Goal: Use online tool/utility: Utilize a website feature to perform a specific function

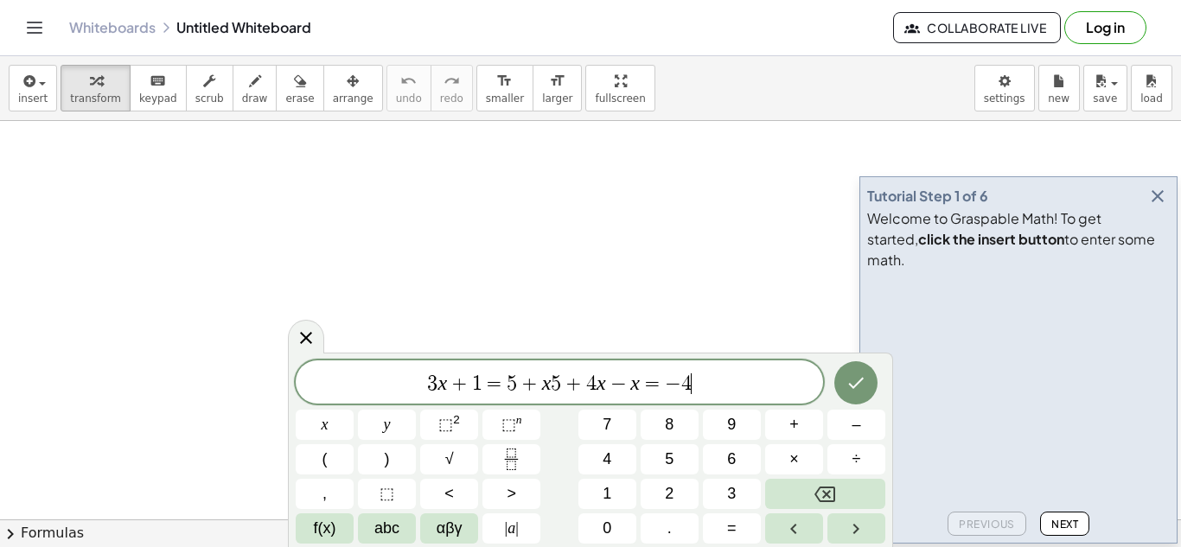
scroll to position [2, 0]
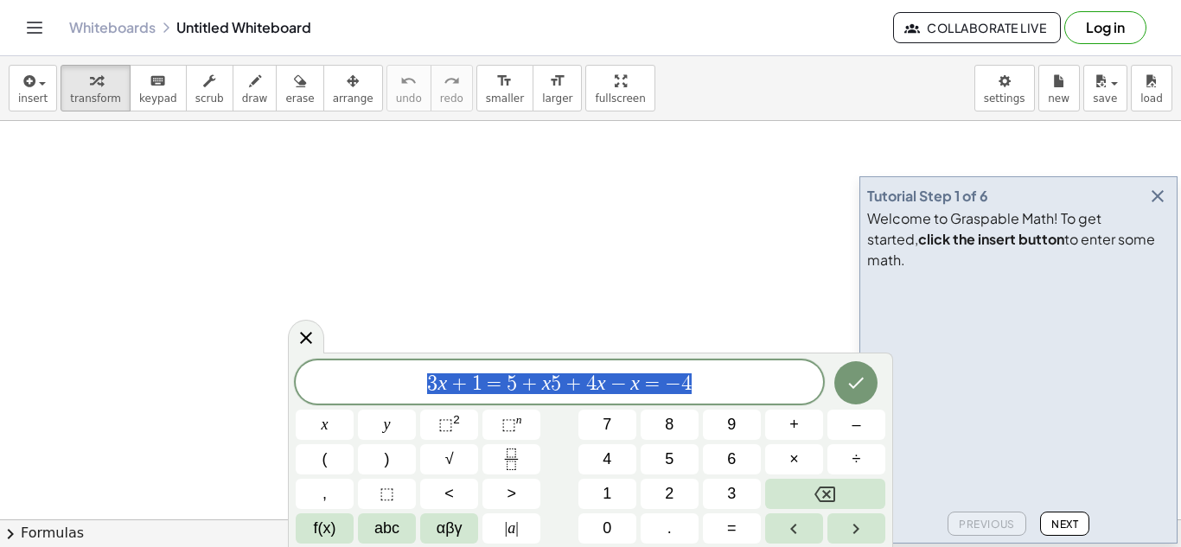
drag, startPoint x: 706, startPoint y: 389, endPoint x: 23, endPoint y: 412, distance: 683.4
click at [23, 412] on body "Graspable Math Activities Get Started Activity Bank Assigned Work Classes White…" at bounding box center [590, 273] width 1181 height 547
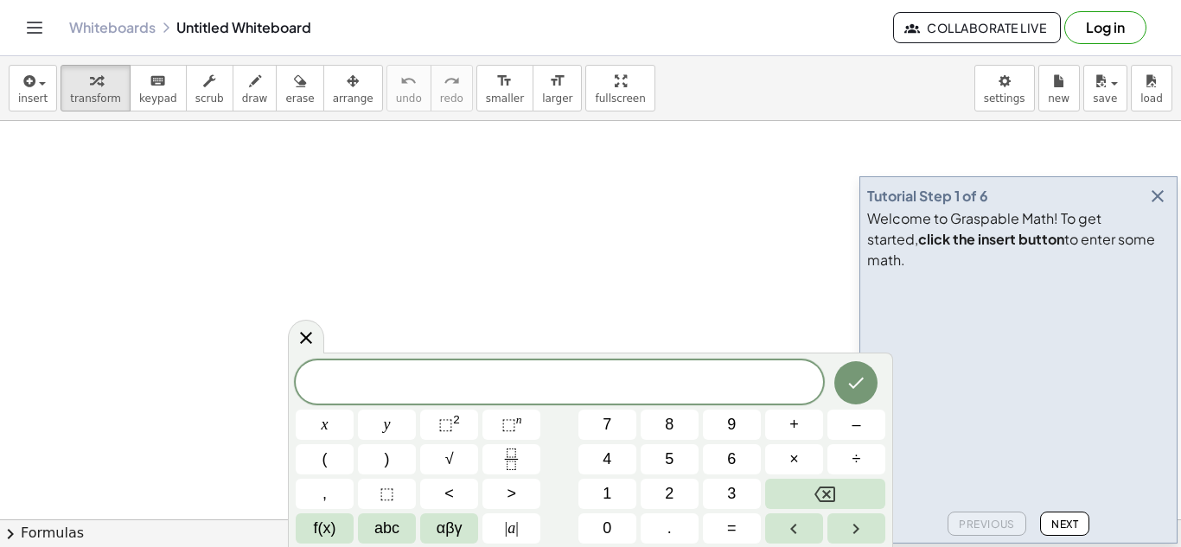
scroll to position [3, 0]
click at [844, 390] on button "Done" at bounding box center [855, 382] width 43 height 43
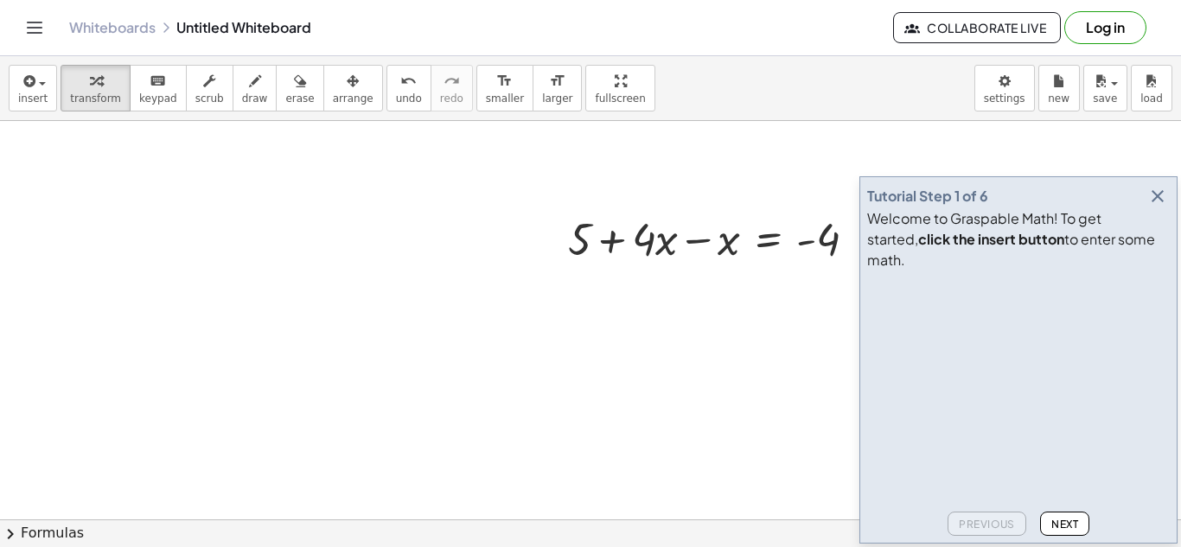
click at [1149, 204] on button "button" at bounding box center [1158, 196] width 24 height 24
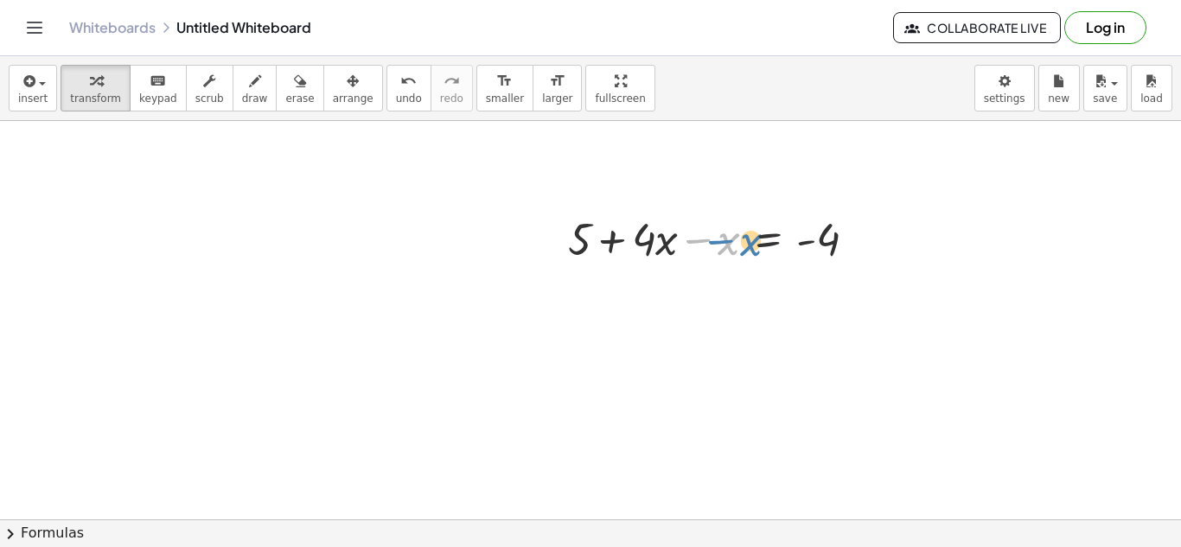
drag, startPoint x: 700, startPoint y: 230, endPoint x: 723, endPoint y: 231, distance: 22.5
click at [723, 231] on div at bounding box center [719, 237] width 320 height 59
click at [702, 238] on div at bounding box center [719, 237] width 320 height 59
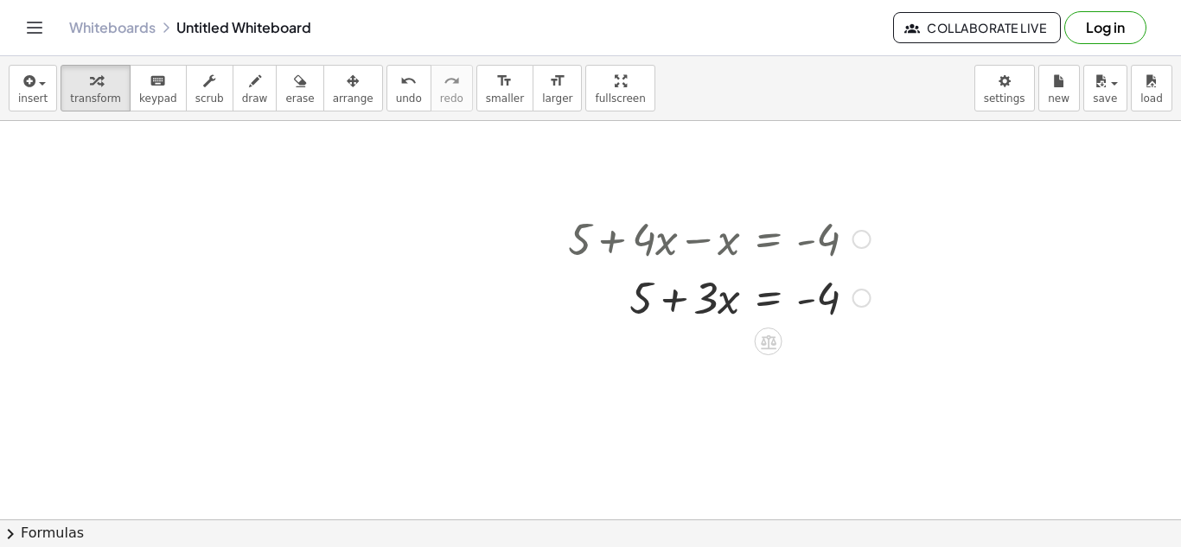
click at [645, 292] on div at bounding box center [719, 296] width 320 height 59
click at [642, 299] on div at bounding box center [719, 296] width 320 height 59
drag, startPoint x: 645, startPoint y: 302, endPoint x: 660, endPoint y: 349, distance: 49.8
drag, startPoint x: 644, startPoint y: 303, endPoint x: 881, endPoint y: 320, distance: 237.5
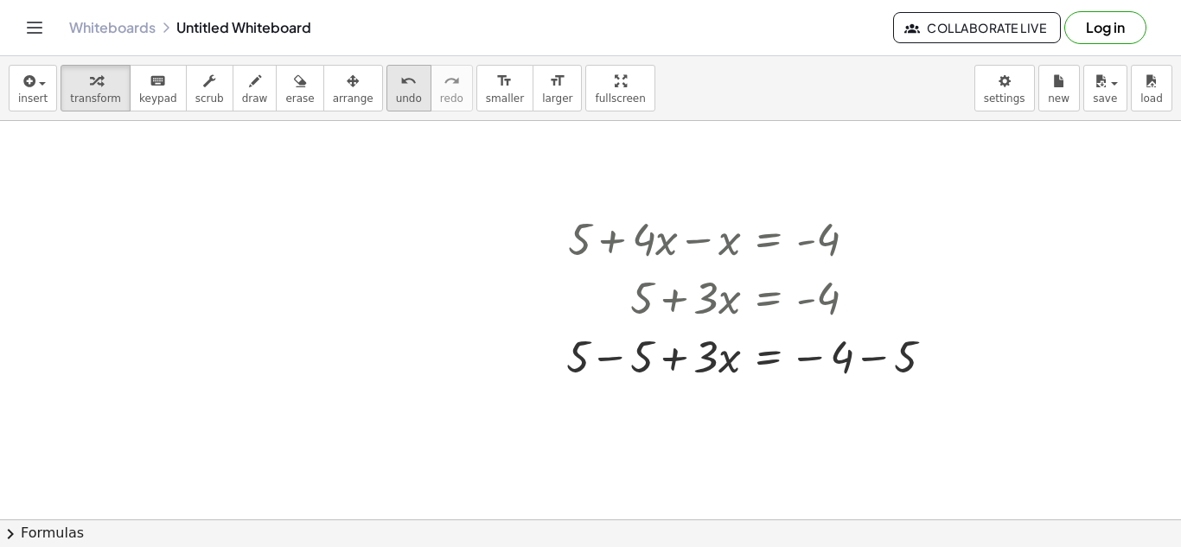
click at [400, 88] on icon "undo" at bounding box center [408, 81] width 16 height 21
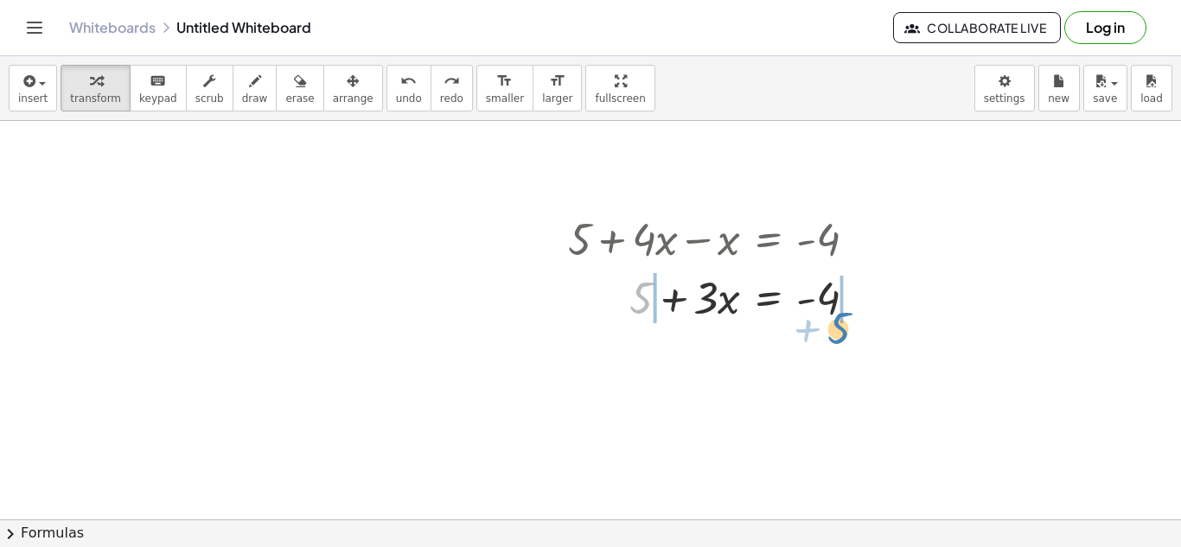
drag, startPoint x: 631, startPoint y: 312, endPoint x: 827, endPoint y: 343, distance: 197.9
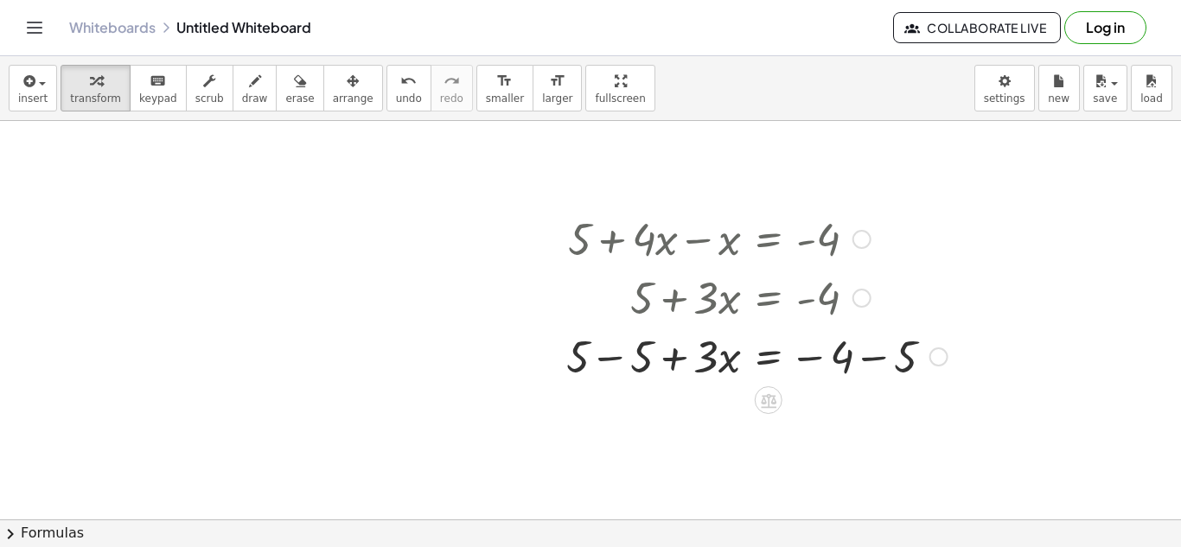
click at [878, 357] on div at bounding box center [757, 355] width 399 height 59
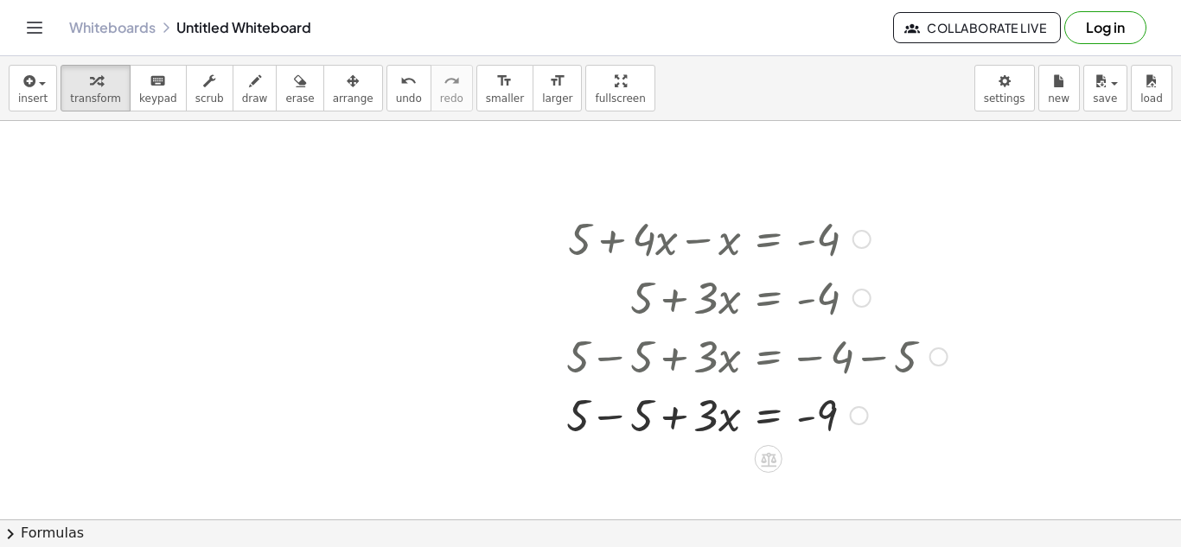
drag, startPoint x: 581, startPoint y: 355, endPoint x: 614, endPoint y: 371, distance: 36.4
click at [614, 371] on div at bounding box center [757, 355] width 399 height 59
click at [400, 82] on icon "undo" at bounding box center [408, 81] width 16 height 21
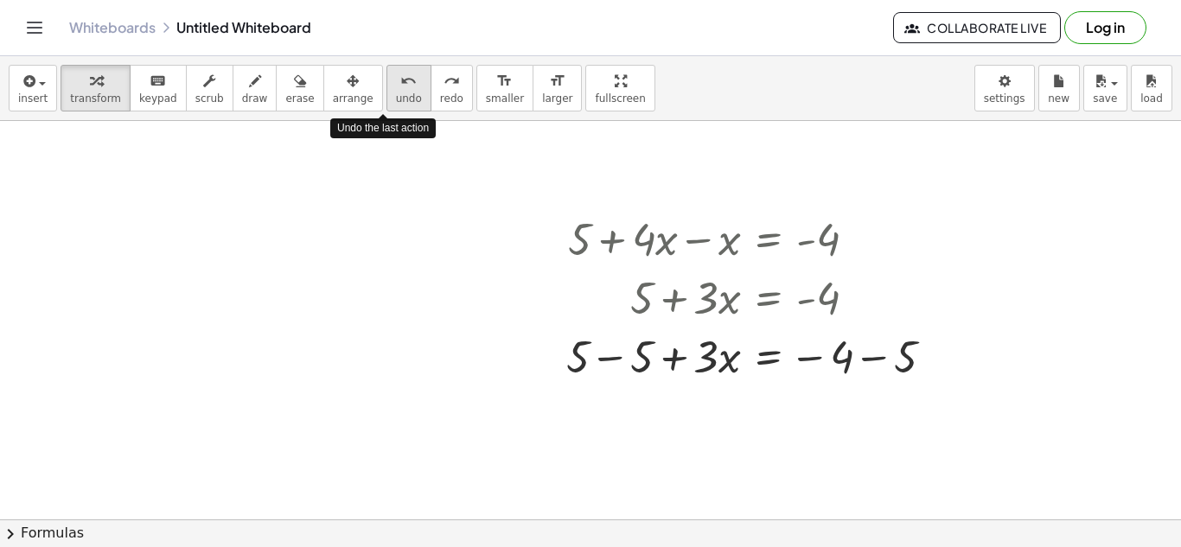
click at [400, 82] on icon "undo" at bounding box center [408, 81] width 16 height 21
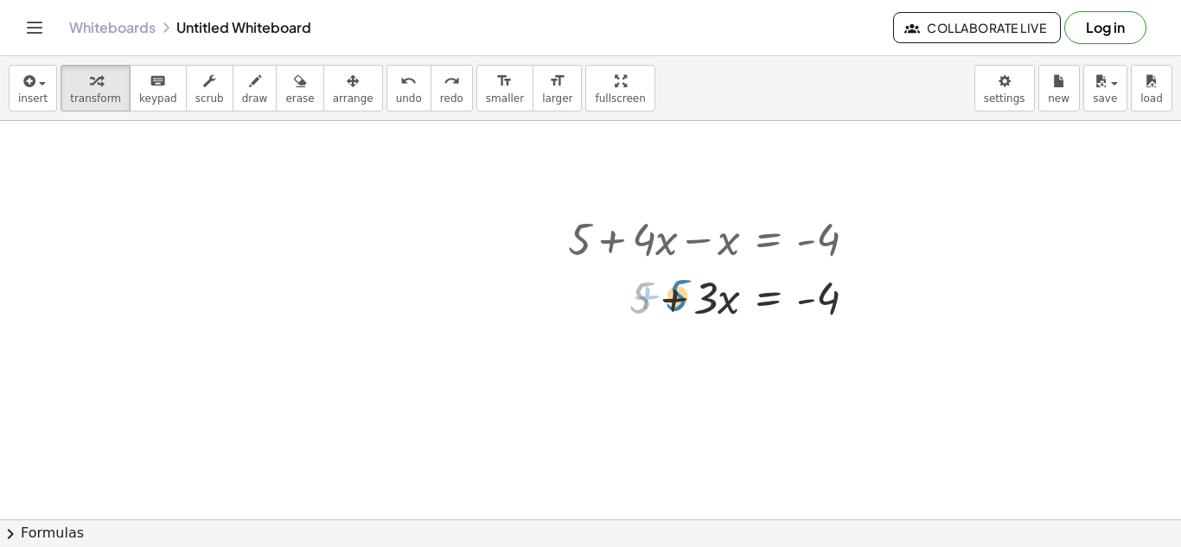
drag, startPoint x: 640, startPoint y: 297, endPoint x: 677, endPoint y: 294, distance: 37.3
click at [677, 294] on div at bounding box center [719, 296] width 320 height 59
drag, startPoint x: 646, startPoint y: 302, endPoint x: 814, endPoint y: 306, distance: 168.6
click at [814, 306] on div at bounding box center [719, 296] width 320 height 59
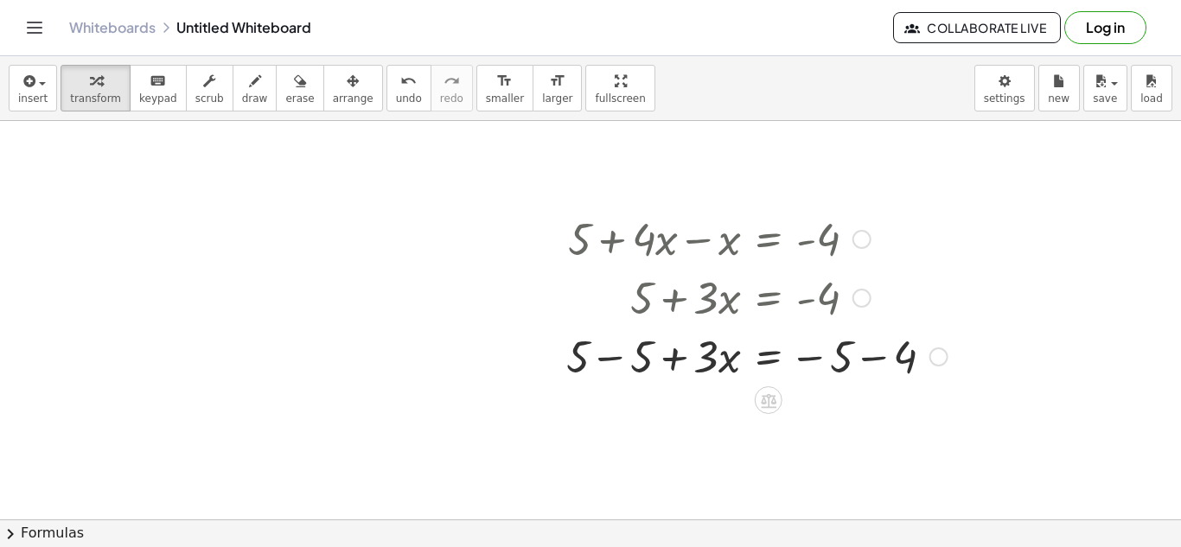
click at [605, 356] on div at bounding box center [757, 355] width 399 height 59
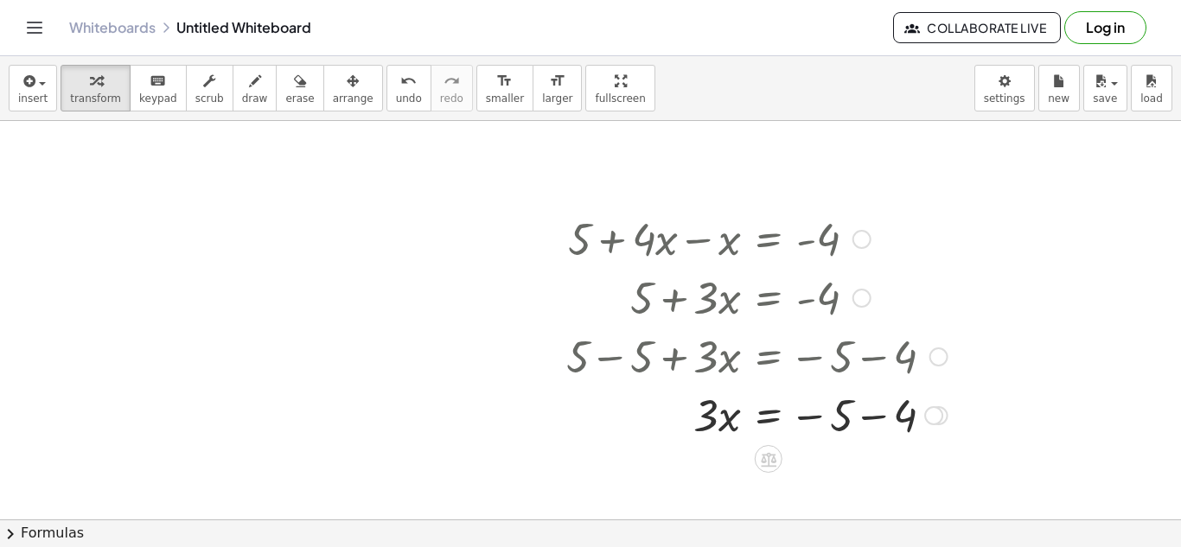
click at [875, 414] on div at bounding box center [757, 414] width 399 height 59
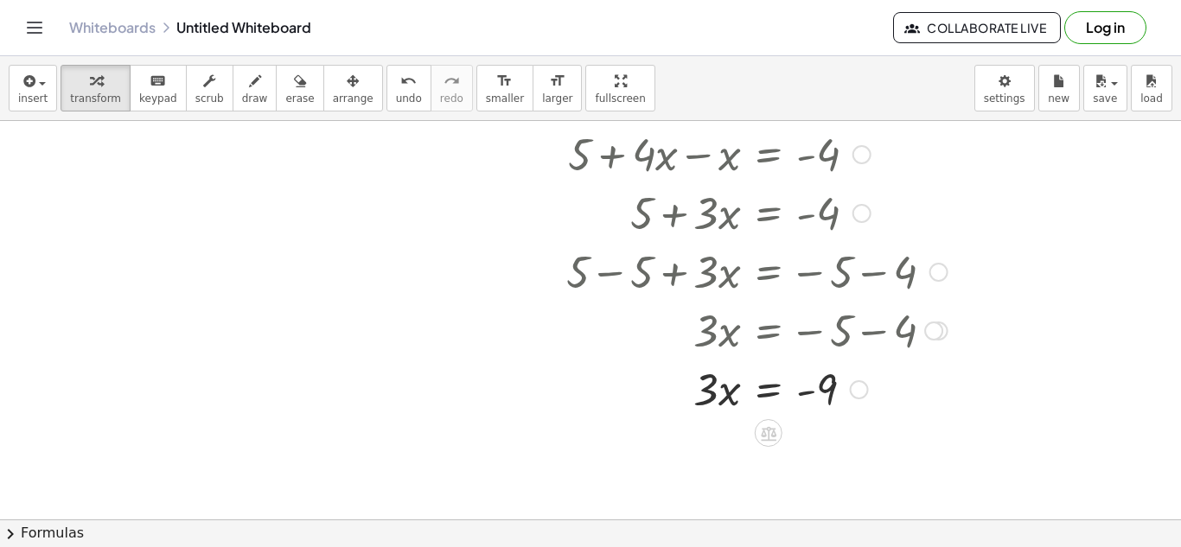
scroll to position [80, 0]
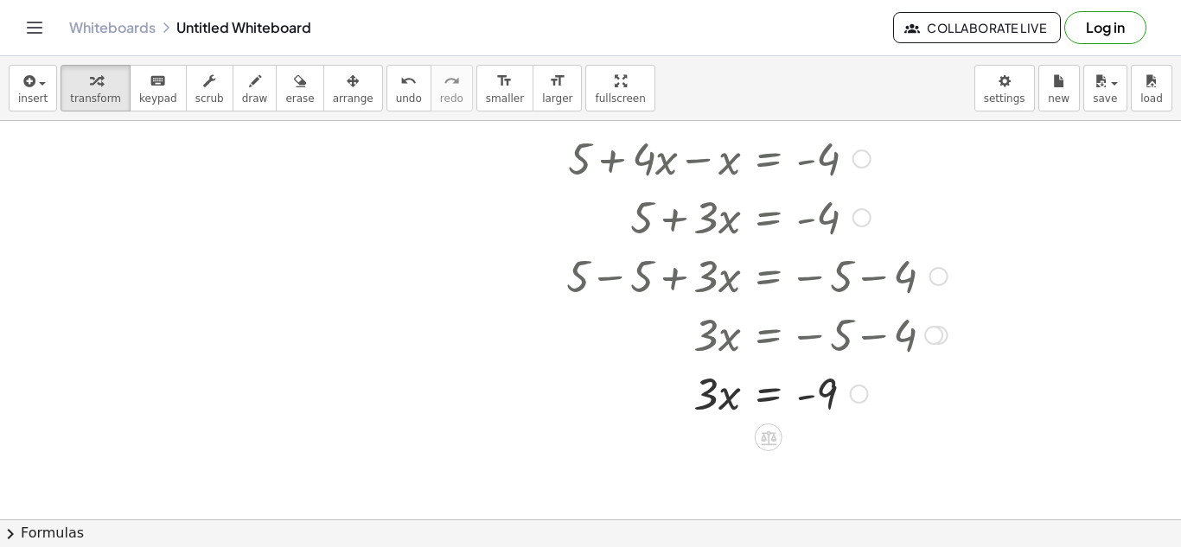
click at [802, 421] on div at bounding box center [757, 392] width 399 height 59
click at [833, 400] on div at bounding box center [757, 392] width 399 height 59
click at [851, 395] on div at bounding box center [859, 394] width 19 height 19
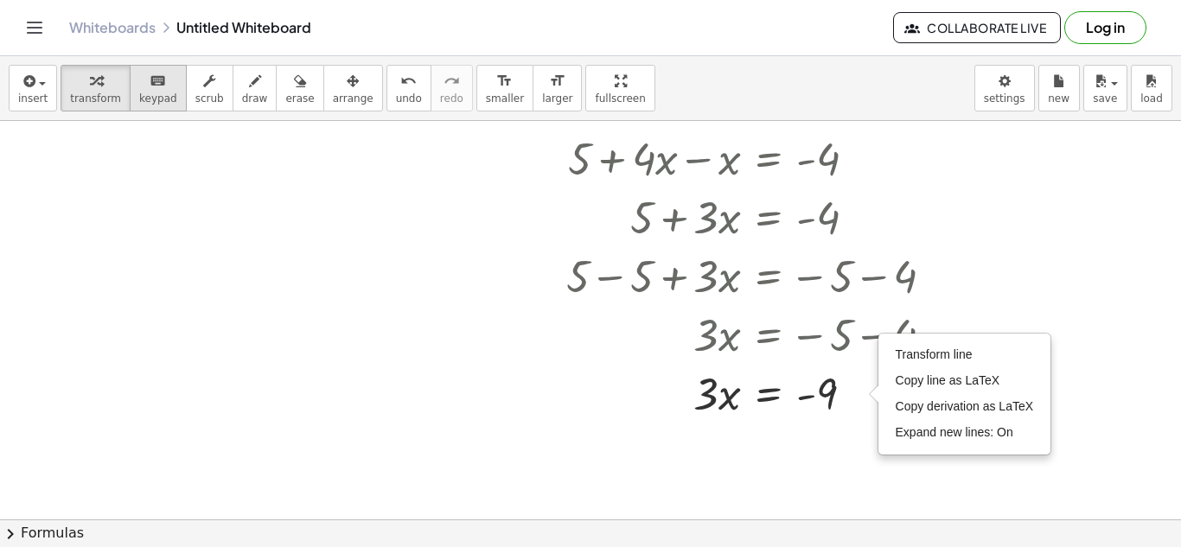
click at [150, 80] on icon "keyboard" at bounding box center [158, 81] width 16 height 21
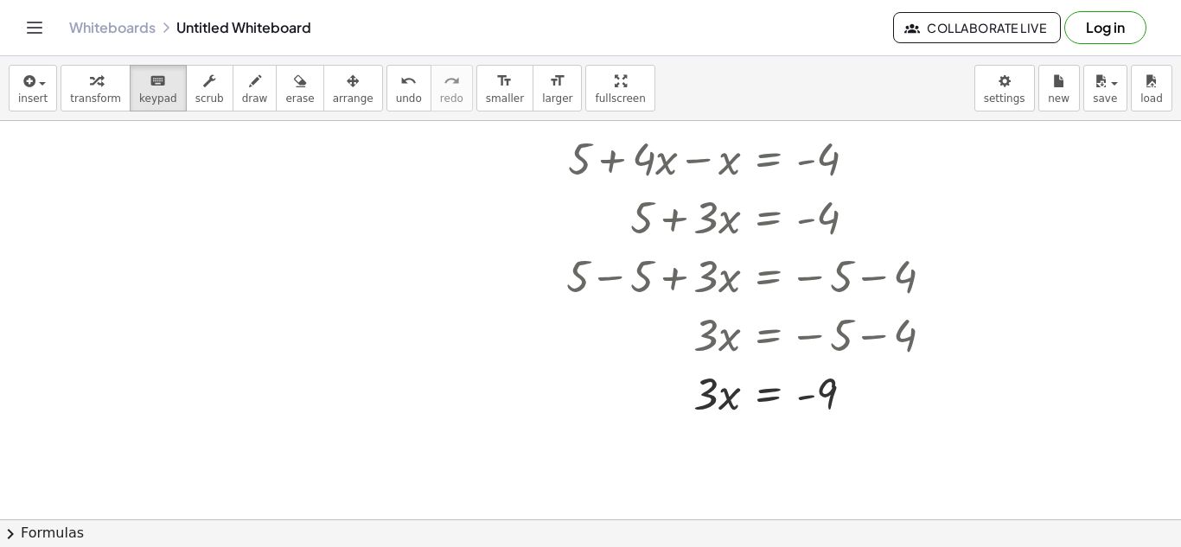
click at [217, 234] on div at bounding box center [590, 496] width 1181 height 910
click at [148, 99] on span "keypad" at bounding box center [158, 99] width 38 height 12
click at [40, 95] on span "insert" at bounding box center [32, 99] width 29 height 12
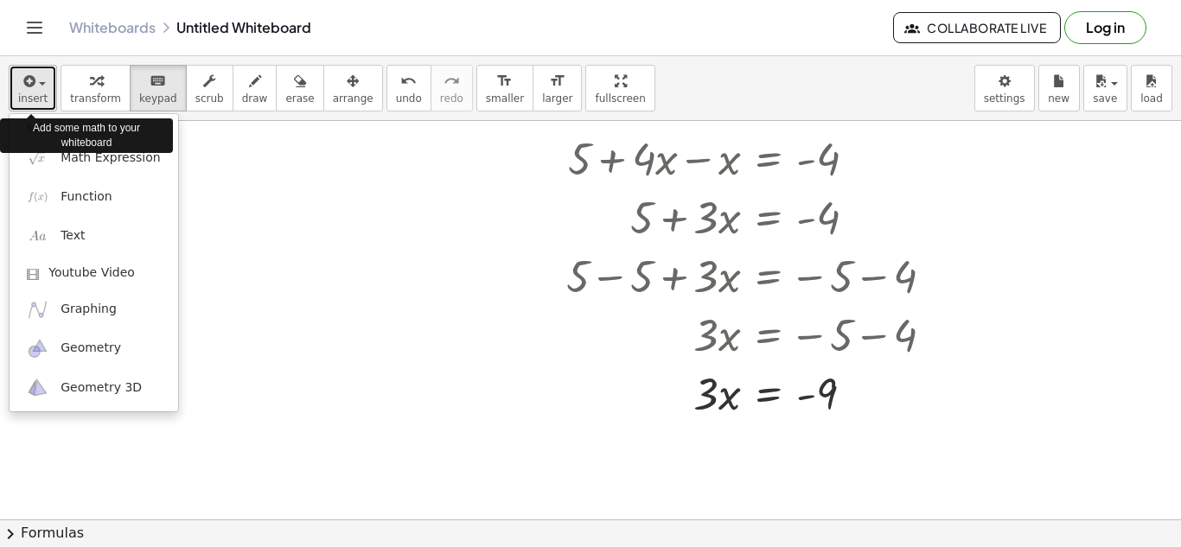
click at [49, 104] on button "insert" at bounding box center [33, 88] width 48 height 47
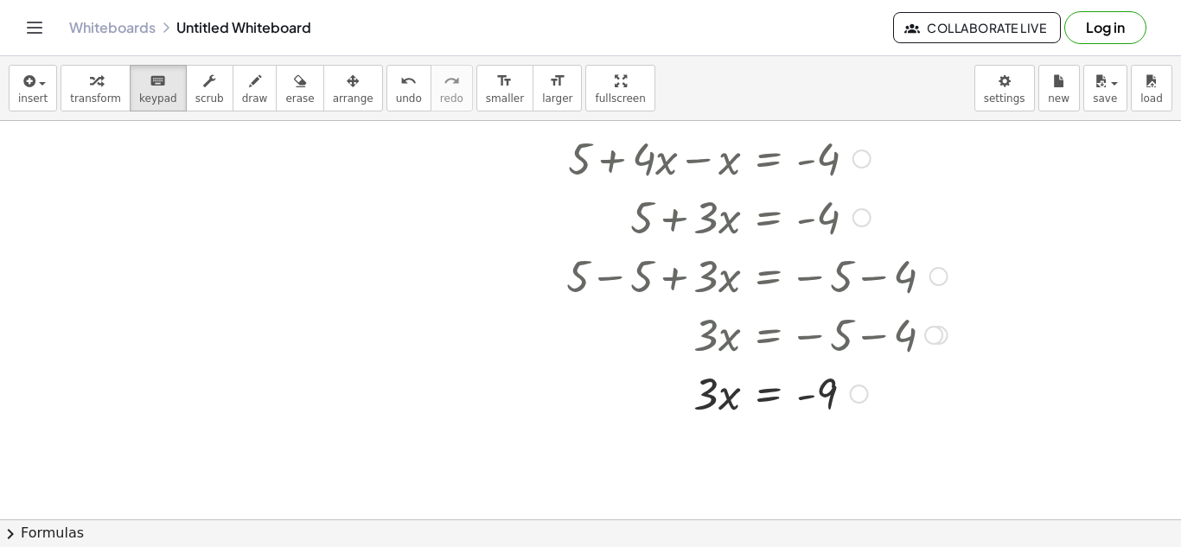
click at [798, 400] on div at bounding box center [757, 392] width 399 height 59
click at [630, 519] on div at bounding box center [590, 496] width 1181 height 910
click at [826, 386] on div at bounding box center [816, 396] width 41 height 48
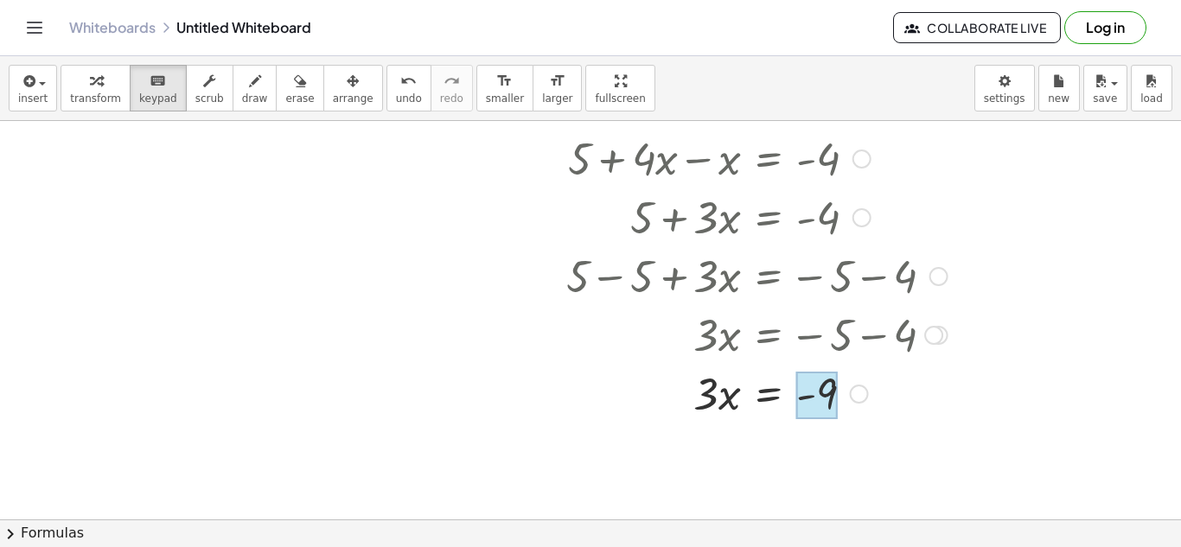
scroll to position [3, 0]
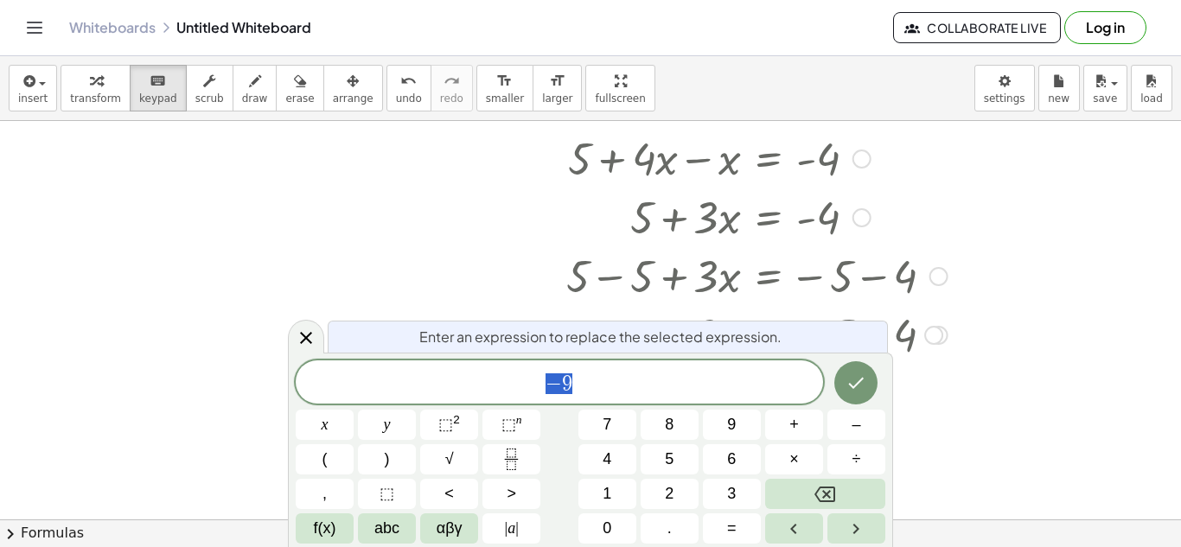
click at [585, 383] on span "− 9" at bounding box center [559, 384] width 527 height 24
click at [852, 458] on span "÷" at bounding box center [856, 459] width 9 height 23
click at [715, 500] on button "3" at bounding box center [732, 494] width 58 height 30
click at [864, 380] on icon "Done" at bounding box center [856, 383] width 21 height 21
click at [843, 380] on button "Done" at bounding box center [855, 382] width 43 height 43
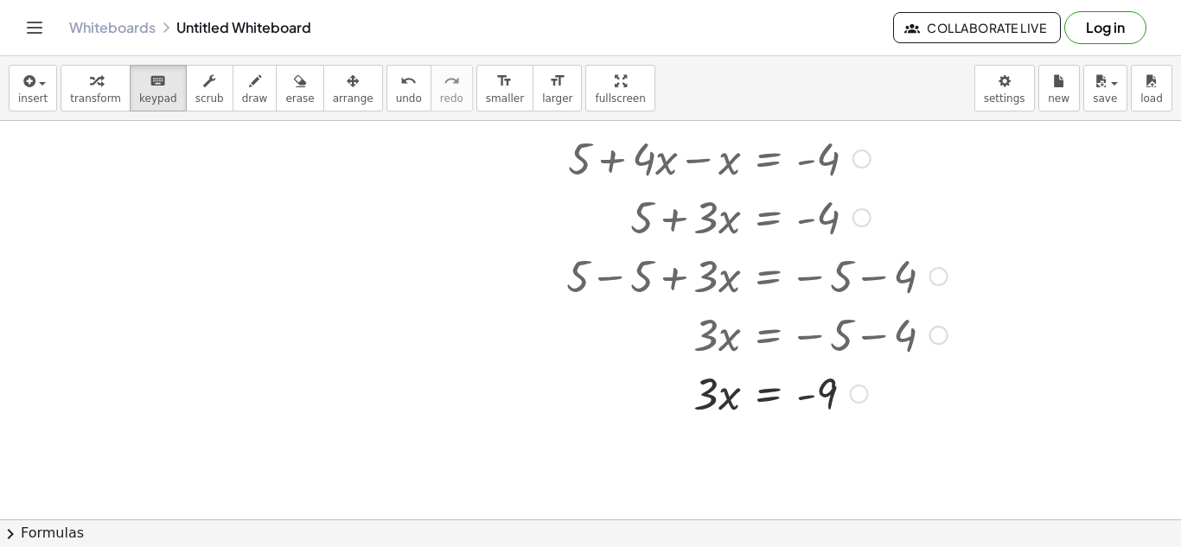
click at [736, 408] on div at bounding box center [757, 392] width 399 height 59
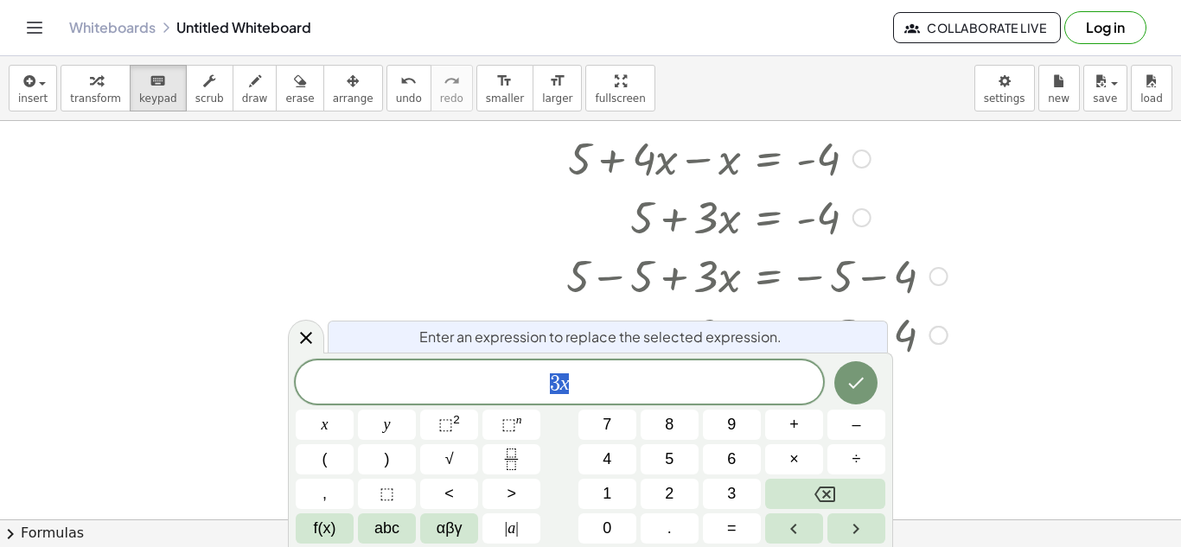
click at [685, 383] on span "3 x" at bounding box center [559, 384] width 527 height 24
click at [866, 464] on button "÷" at bounding box center [856, 459] width 58 height 30
click at [862, 387] on icon "Done" at bounding box center [856, 383] width 21 height 21
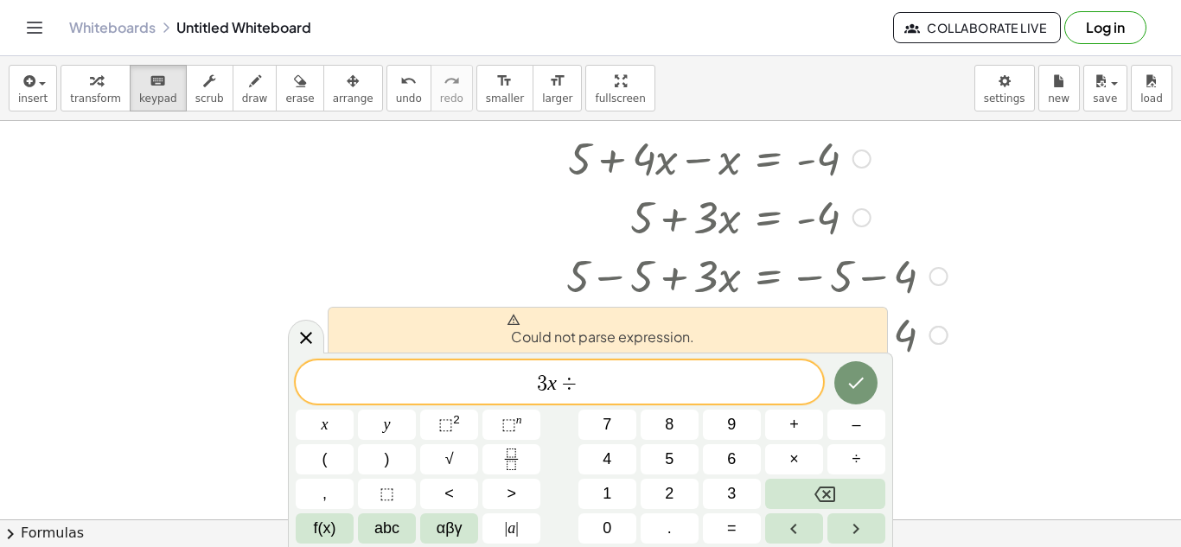
click at [771, 373] on span "3 x ÷ ​" at bounding box center [559, 384] width 527 height 24
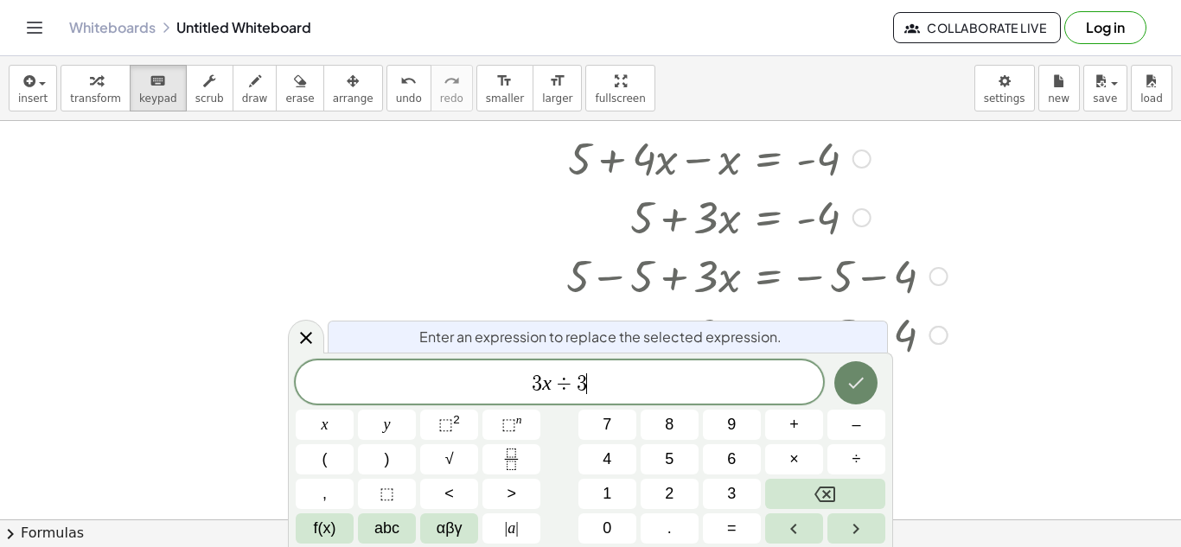
click at [844, 392] on button "Done" at bounding box center [855, 382] width 43 height 43
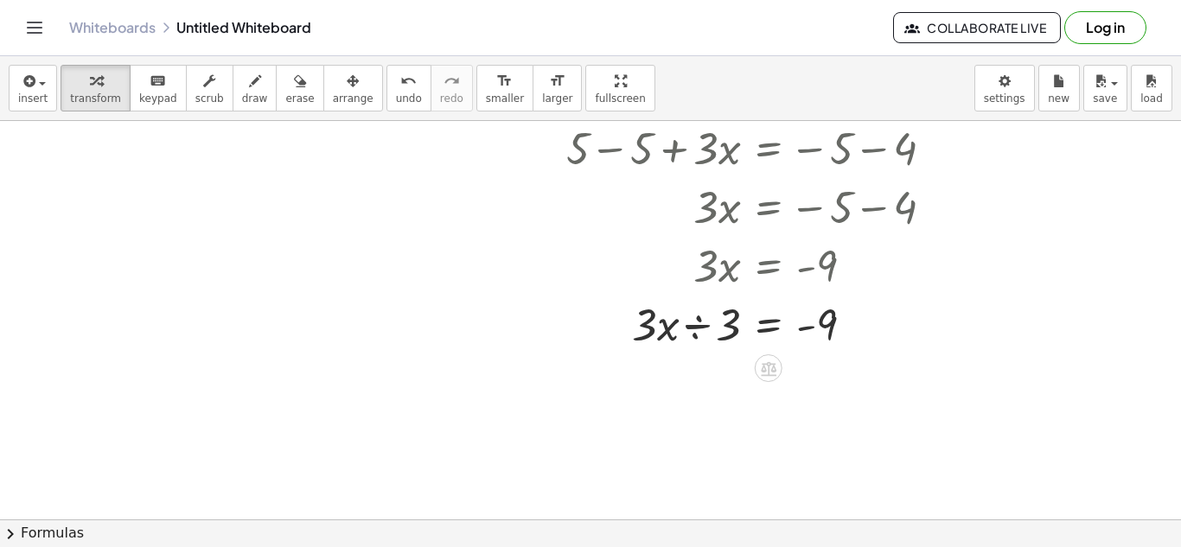
scroll to position [205, 0]
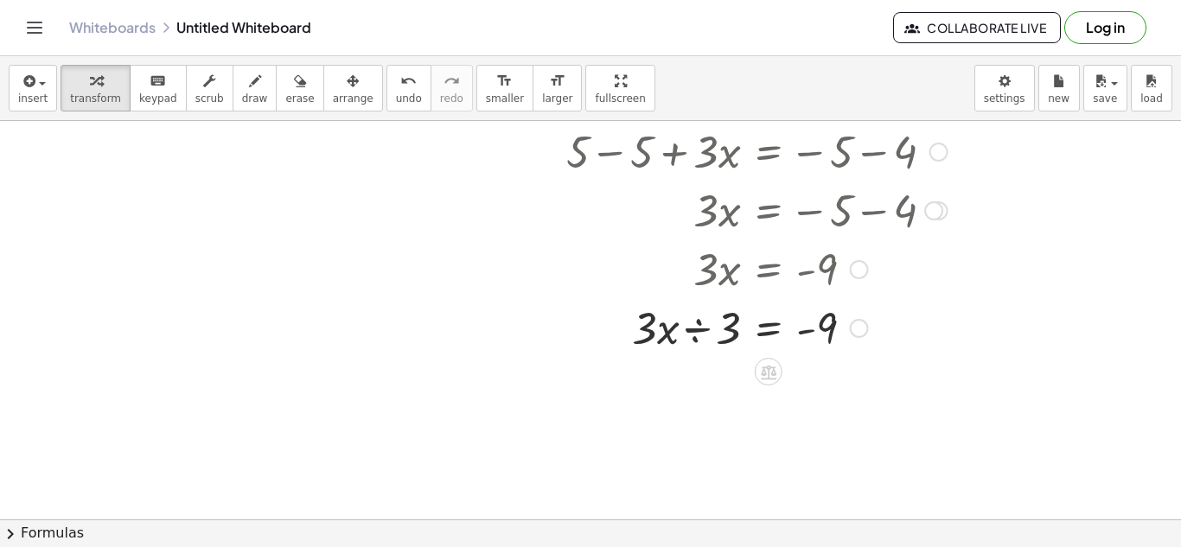
click at [830, 324] on div at bounding box center [757, 326] width 399 height 59
click at [386, 105] on button "undo undo" at bounding box center [408, 88] width 45 height 47
click at [737, 262] on div at bounding box center [787, 268] width 337 height 59
click at [718, 265] on div at bounding box center [787, 268] width 337 height 59
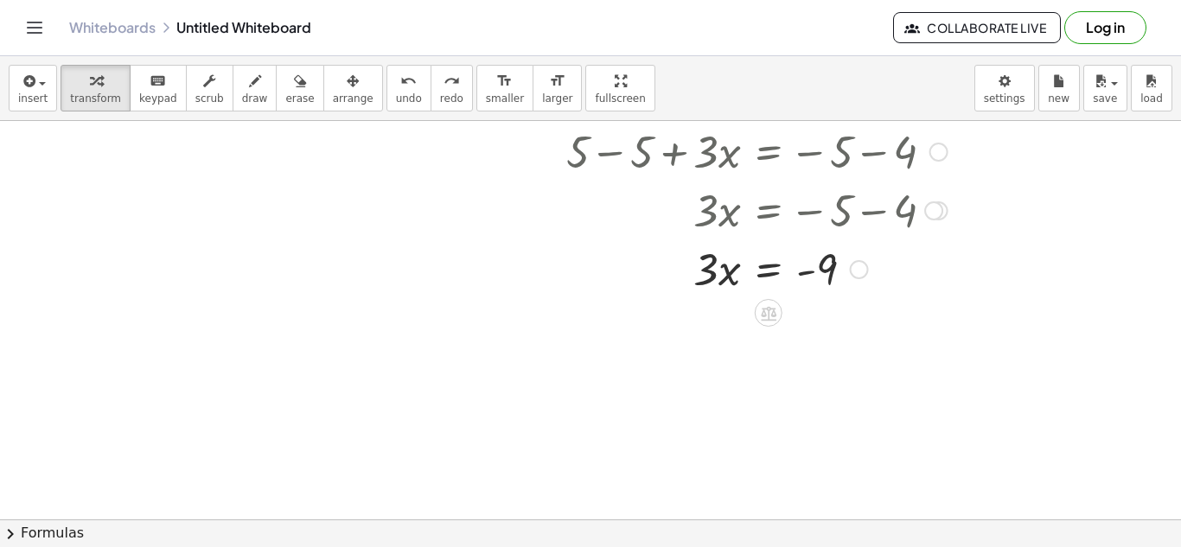
click at [859, 263] on div at bounding box center [859, 269] width 19 height 19
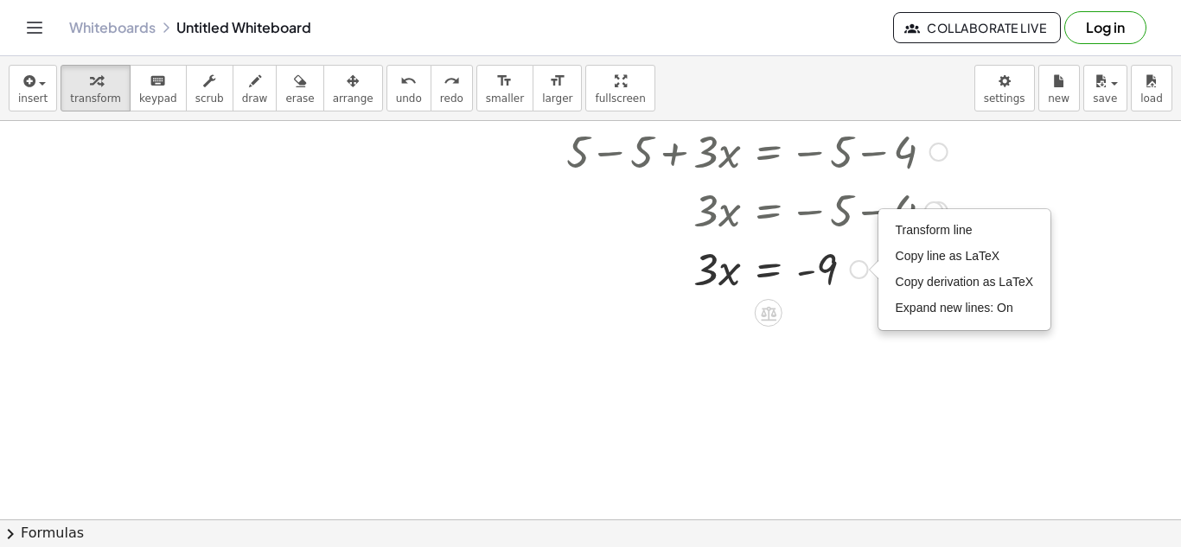
click at [852, 281] on div at bounding box center [757, 268] width 399 height 59
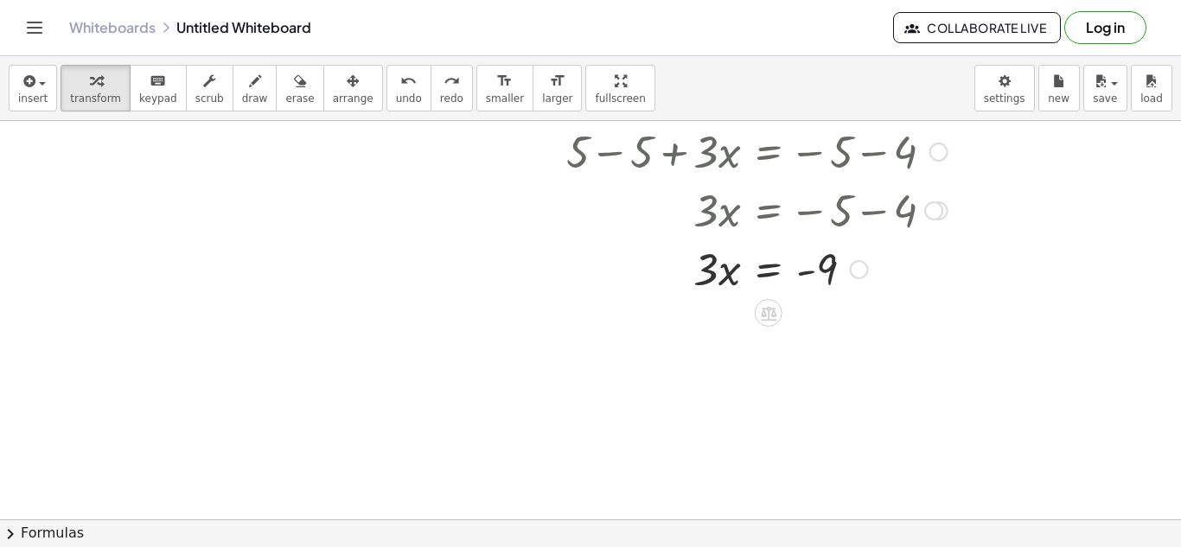
click at [715, 271] on div at bounding box center [757, 268] width 399 height 59
click at [713, 271] on div at bounding box center [757, 268] width 399 height 59
click at [817, 261] on div at bounding box center [757, 268] width 399 height 59
click at [826, 268] on div at bounding box center [757, 268] width 399 height 59
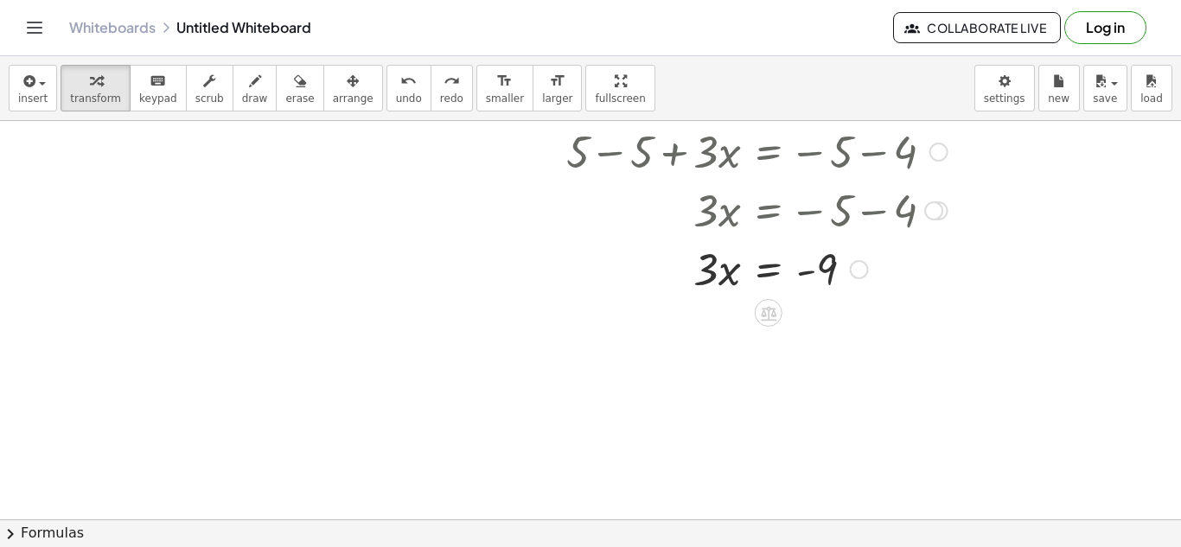
click at [857, 272] on div "Transform line Copy line as LaTeX Copy derivation as LaTeX Expand new lines: On" at bounding box center [859, 269] width 19 height 19
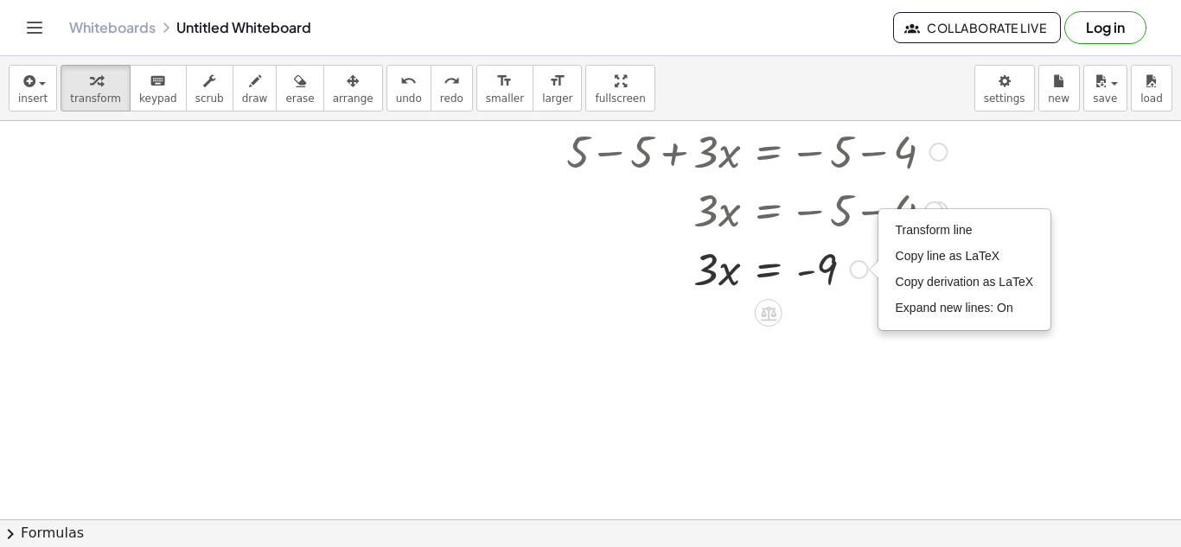
click at [841, 272] on div at bounding box center [757, 268] width 399 height 59
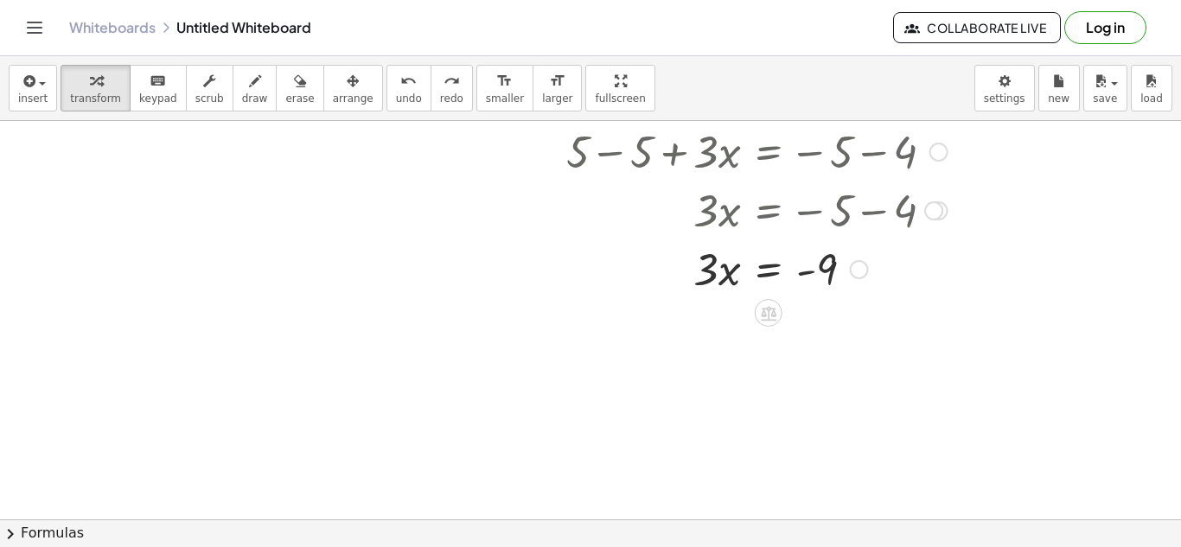
click at [836, 262] on div at bounding box center [757, 268] width 399 height 59
click at [837, 264] on div at bounding box center [757, 268] width 399 height 59
click at [776, 265] on div at bounding box center [757, 268] width 399 height 59
click at [825, 335] on div at bounding box center [757, 340] width 399 height 86
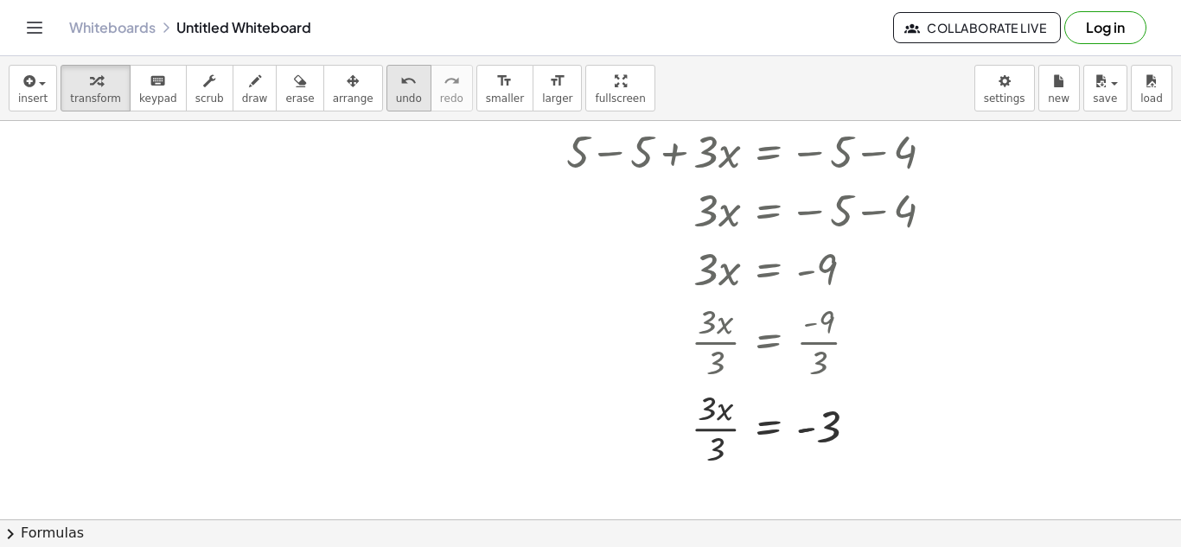
click at [396, 82] on div "undo" at bounding box center [409, 80] width 26 height 21
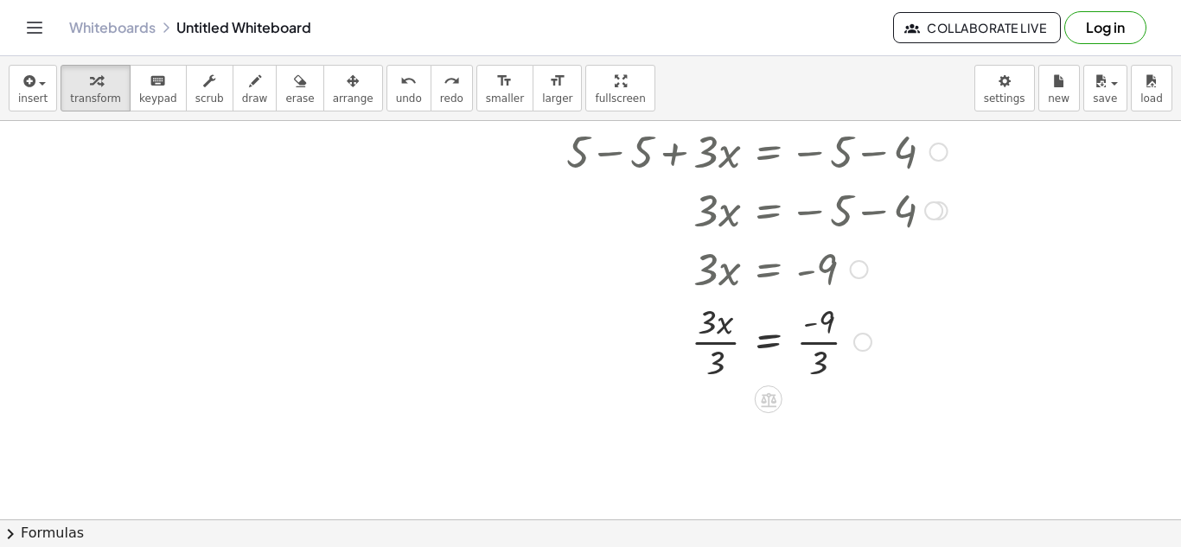
click at [723, 346] on div at bounding box center [757, 340] width 399 height 86
click at [820, 431] on div at bounding box center [757, 427] width 399 height 86
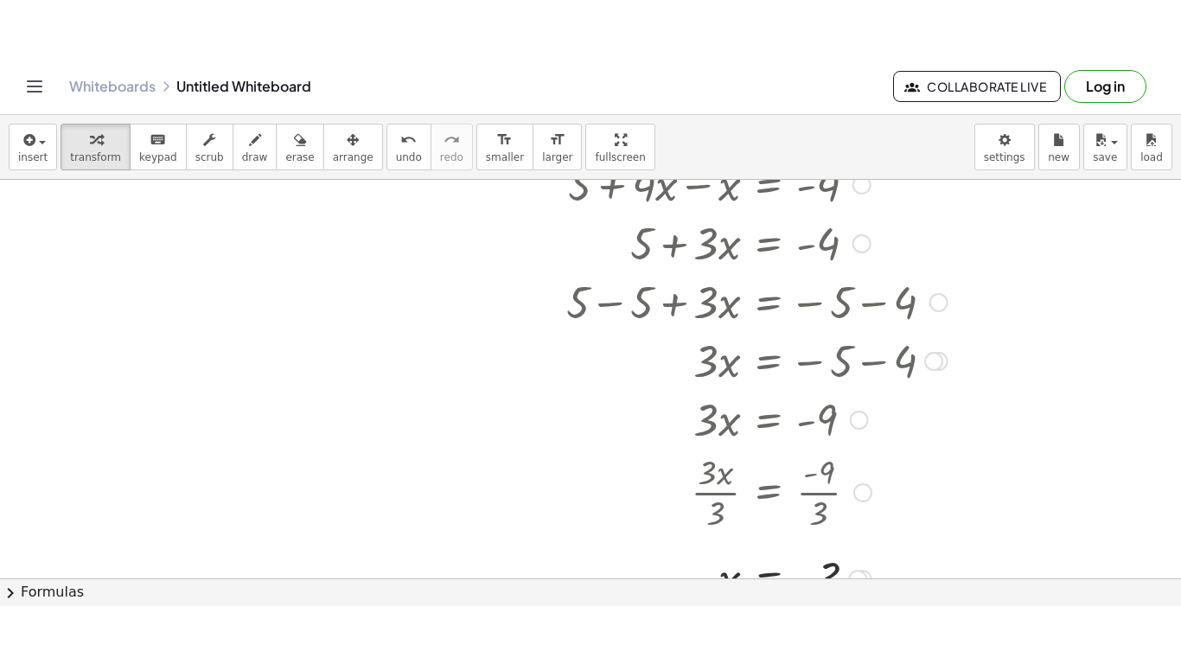
scroll to position [115, 0]
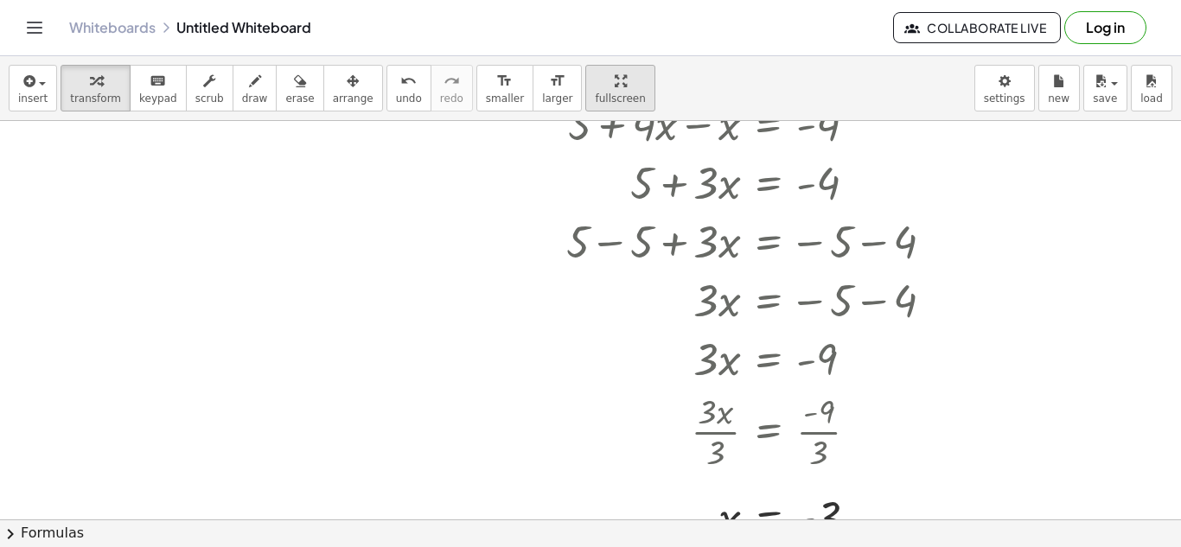
click at [565, 166] on div "insert select one: Math Expression Function Text Youtube Video Graphing Geometr…" at bounding box center [590, 301] width 1181 height 491
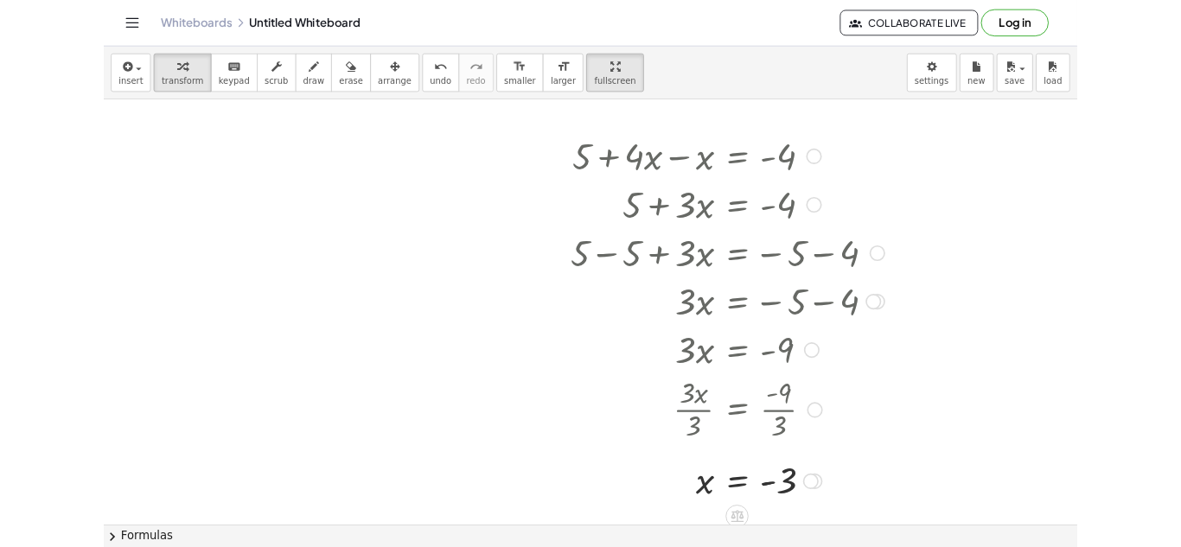
scroll to position [0, 0]
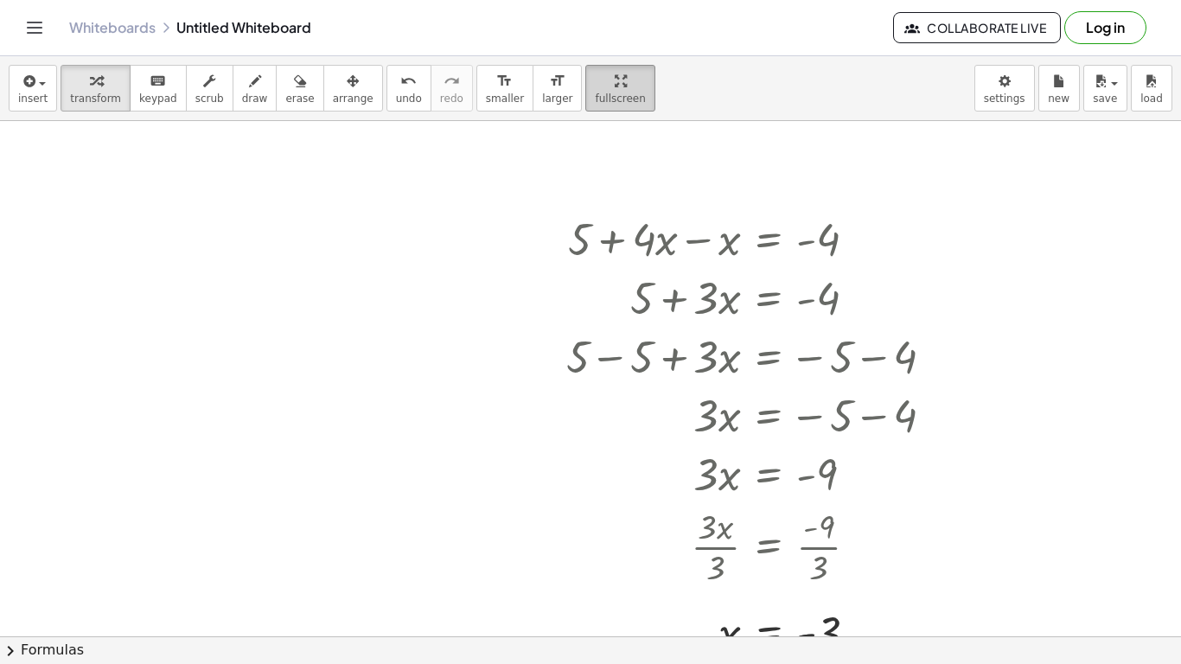
click at [601, 90] on button "fullscreen" at bounding box center [619, 88] width 69 height 47
click at [577, 101] on div "insert select one: Math Expression Function Text Youtube Video Graphing Geometr…" at bounding box center [590, 360] width 1181 height 608
click at [579, 27] on div "Graspable Math Activities Get Started Activity Bank Assigned Work Classes White…" at bounding box center [590, 332] width 1181 height 664
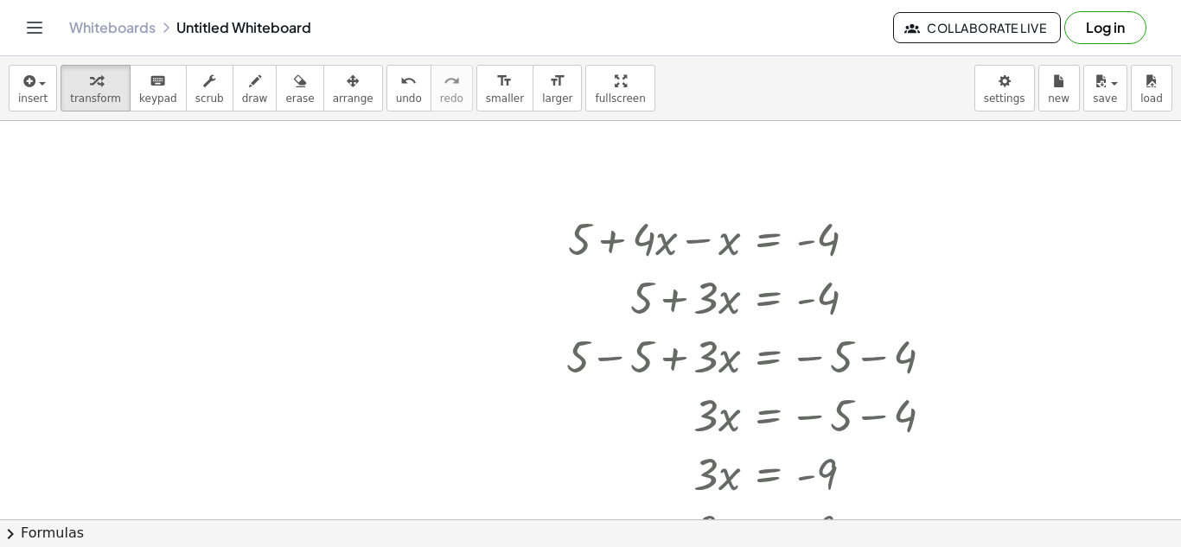
click at [373, 227] on div at bounding box center [590, 519] width 1181 height 797
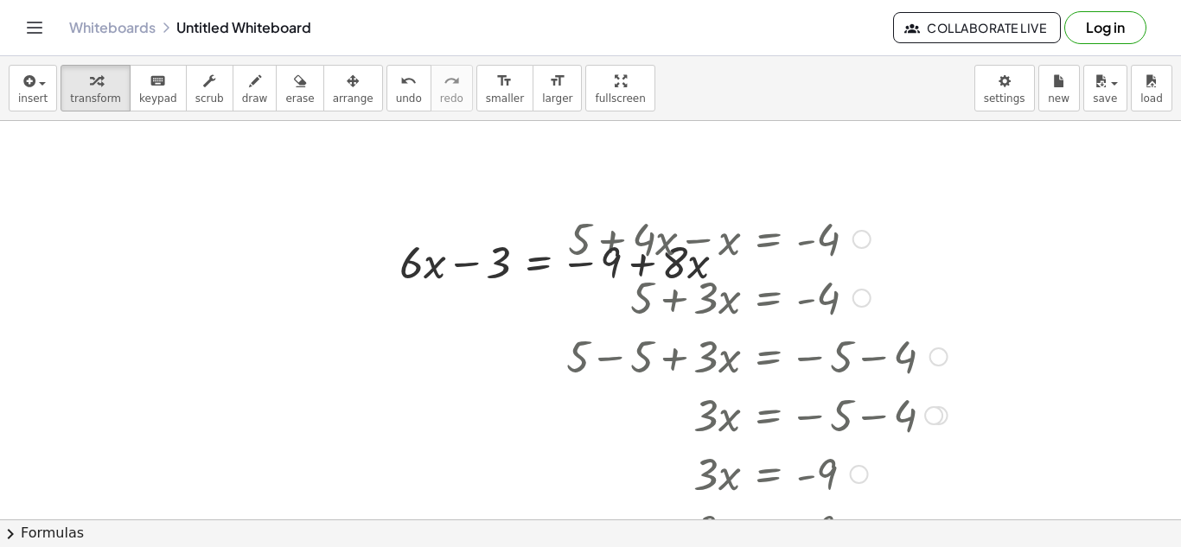
click at [697, 301] on div at bounding box center [757, 296] width 399 height 59
drag, startPoint x: 581, startPoint y: 226, endPoint x: 776, endPoint y: 245, distance: 195.5
click at [776, 245] on div at bounding box center [757, 237] width 399 height 59
click at [276, 87] on button "erase" at bounding box center [300, 88] width 48 height 47
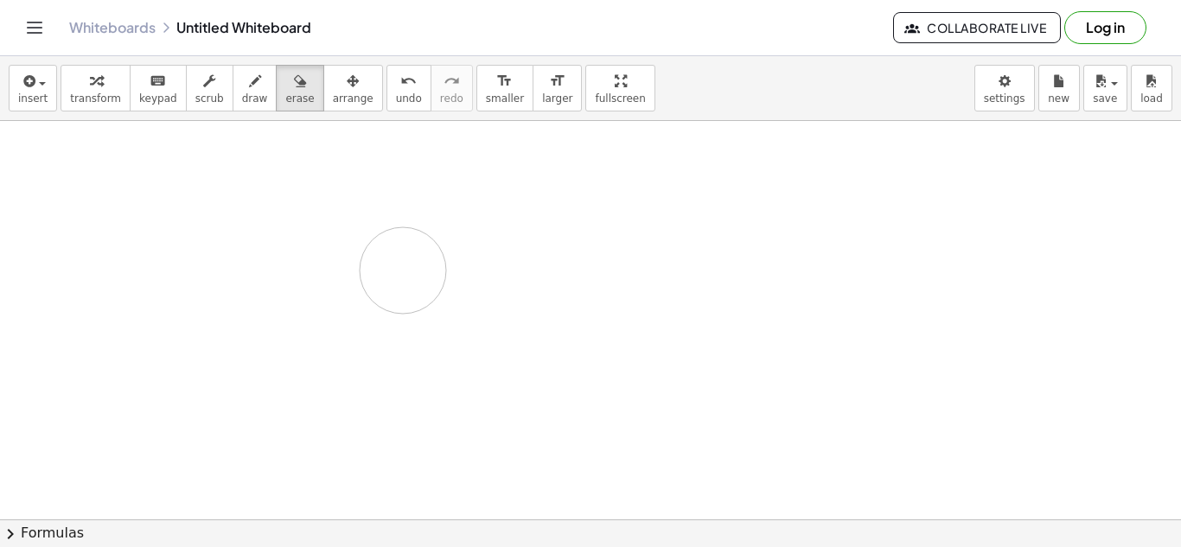
drag, startPoint x: 572, startPoint y: 216, endPoint x: 482, endPoint y: 379, distance: 185.8
click at [482, 379] on div at bounding box center [590, 519] width 1181 height 797
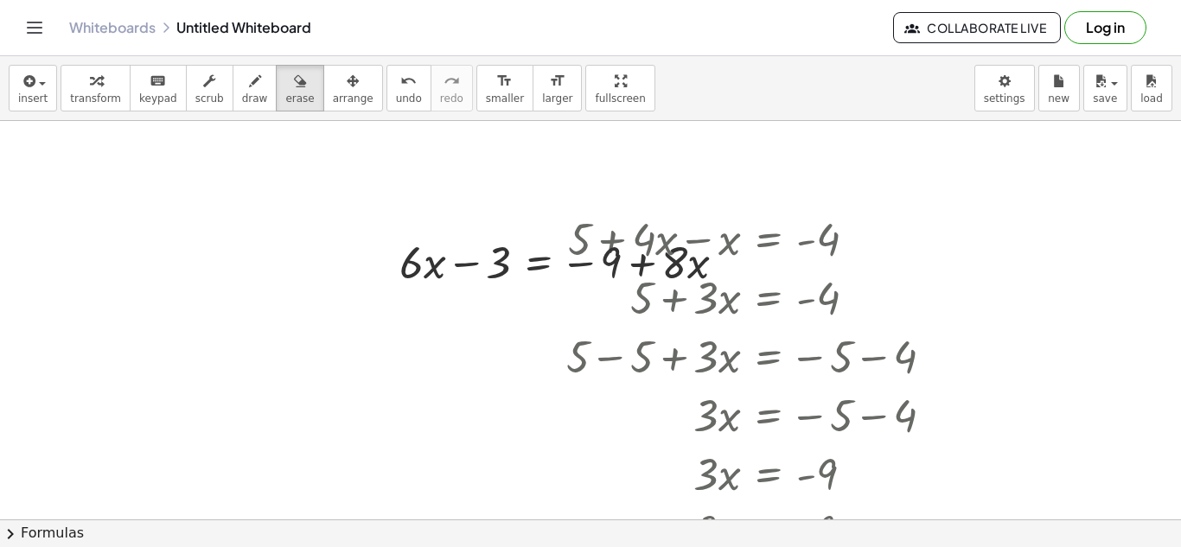
click at [482, 379] on div at bounding box center [590, 519] width 1181 height 797
click at [400, 88] on icon "undo" at bounding box center [408, 81] width 16 height 21
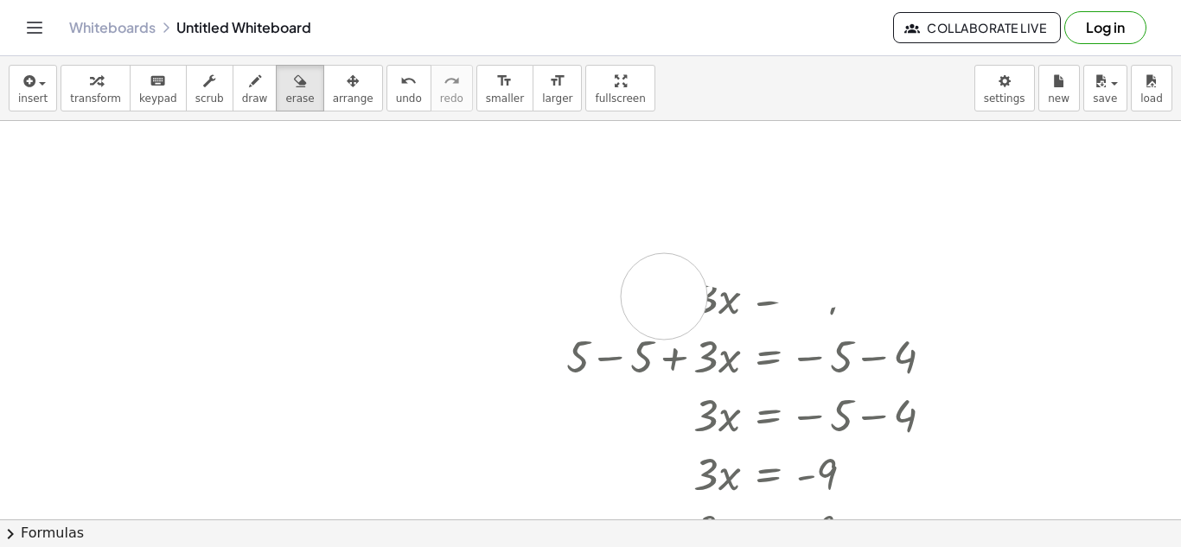
drag, startPoint x: 422, startPoint y: 229, endPoint x: 742, endPoint y: 329, distance: 335.2
click at [742, 329] on div at bounding box center [590, 519] width 1181 height 797
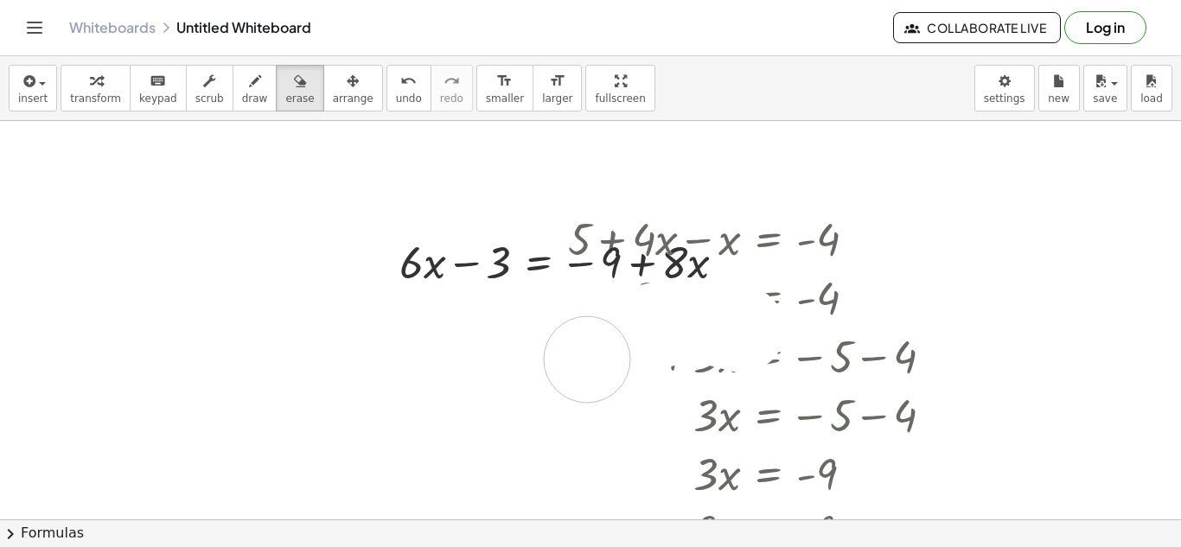
drag, startPoint x: 742, startPoint y: 329, endPoint x: 505, endPoint y: 409, distance: 249.9
click at [505, 409] on div at bounding box center [590, 519] width 1181 height 797
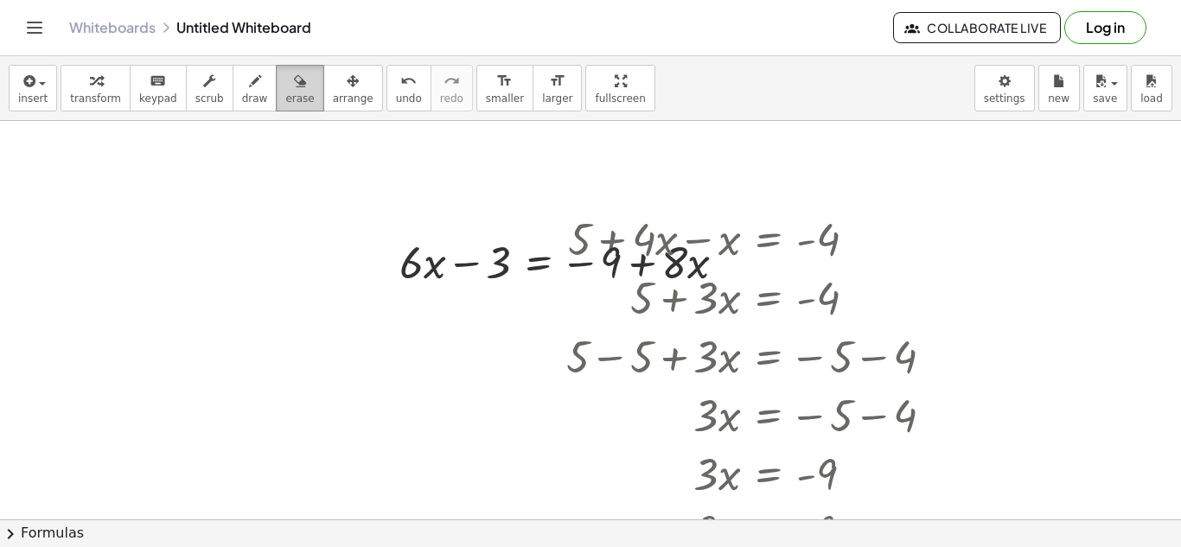
click at [294, 86] on icon "button" at bounding box center [300, 81] width 12 height 21
click at [195, 99] on span "scrub" at bounding box center [209, 99] width 29 height 12
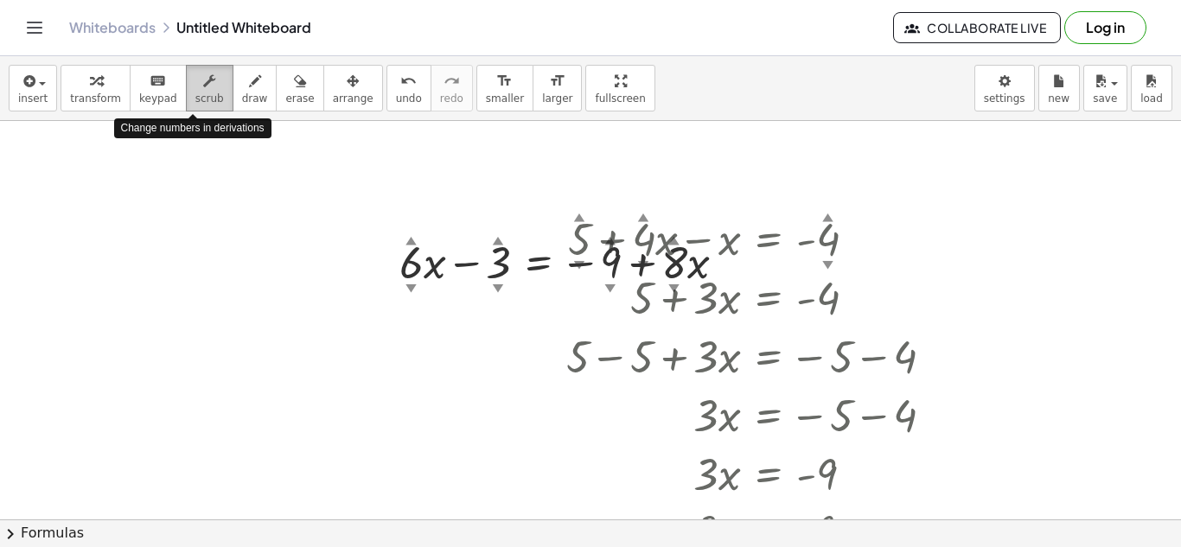
click at [195, 93] on span "scrub" at bounding box center [209, 99] width 29 height 12
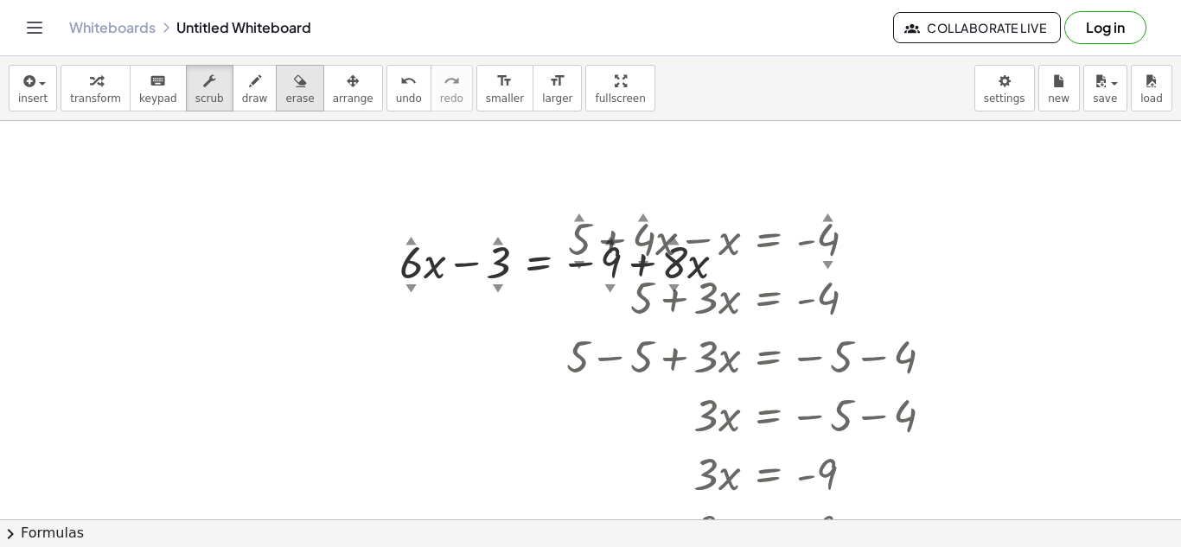
click at [285, 93] on span "erase" at bounding box center [299, 99] width 29 height 12
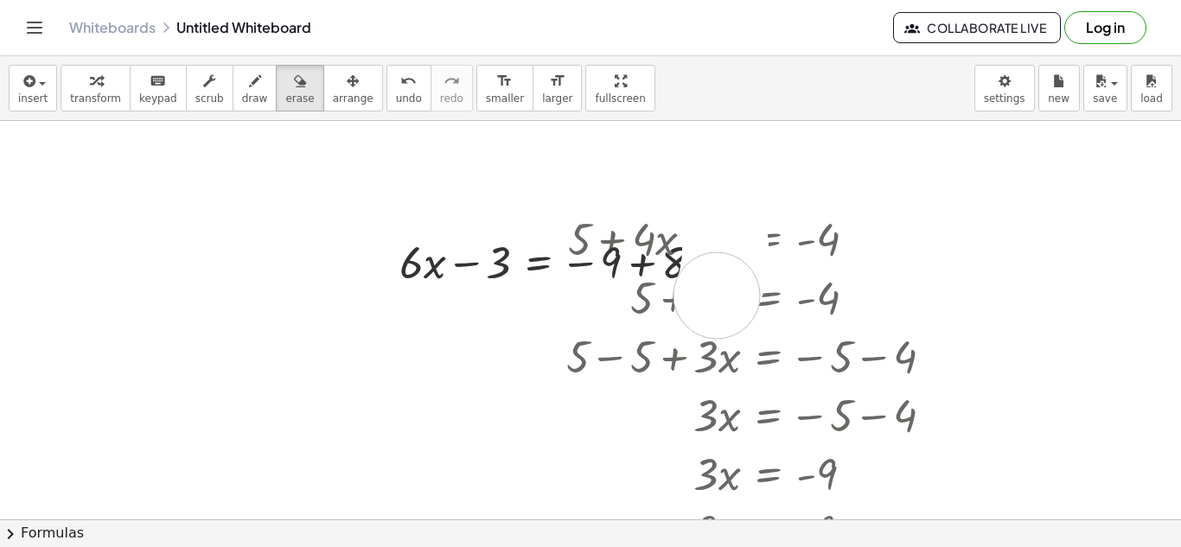
drag, startPoint x: 725, startPoint y: 244, endPoint x: 693, endPoint y: 342, distance: 103.1
click at [693, 342] on div at bounding box center [590, 519] width 1181 height 797
click at [801, 276] on div at bounding box center [590, 519] width 1181 height 797
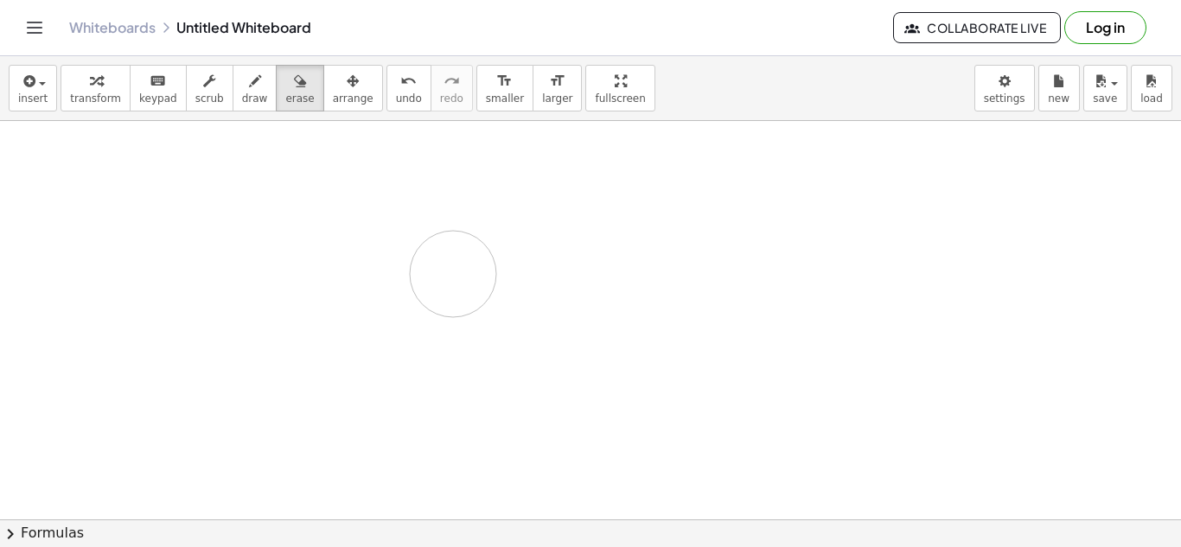
drag, startPoint x: 802, startPoint y: 279, endPoint x: 460, endPoint y: 273, distance: 342.4
click at [460, 273] on div at bounding box center [590, 519] width 1181 height 797
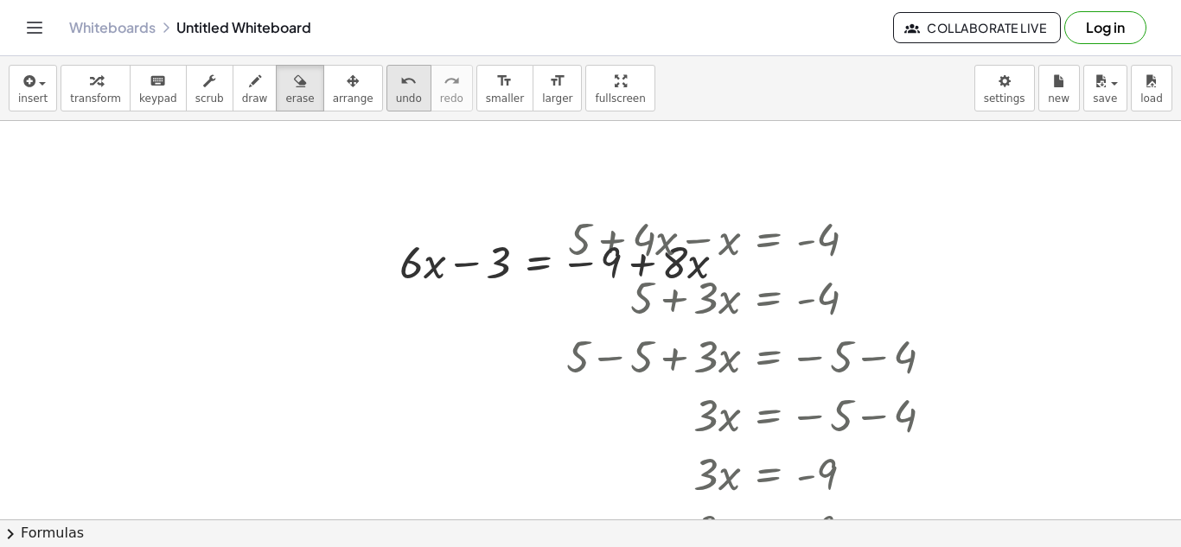
click at [400, 88] on icon "undo" at bounding box center [408, 81] width 16 height 21
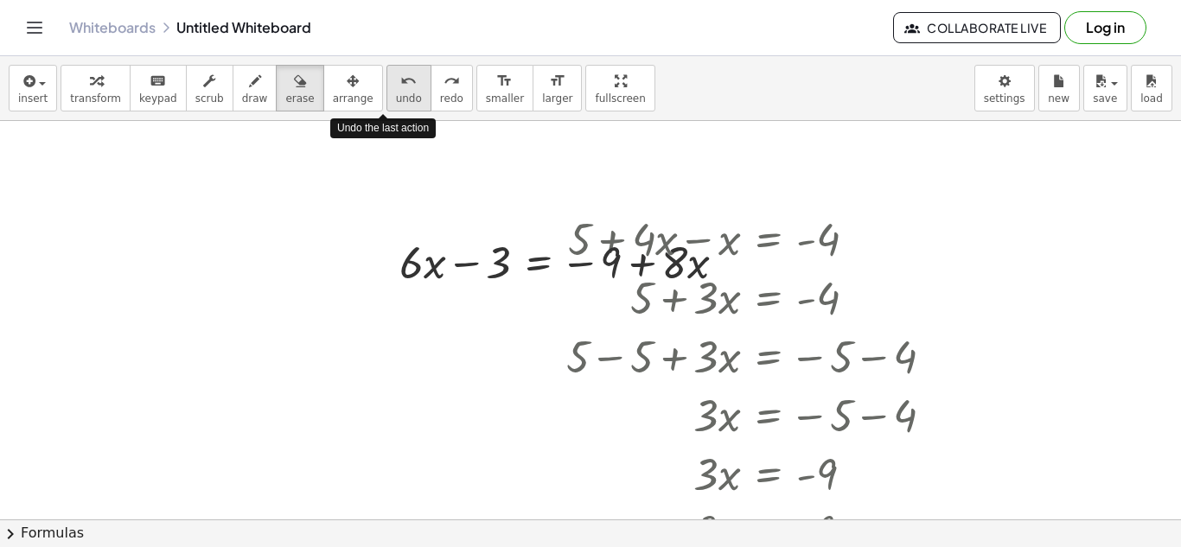
click at [400, 88] on icon "undo" at bounding box center [408, 81] width 16 height 21
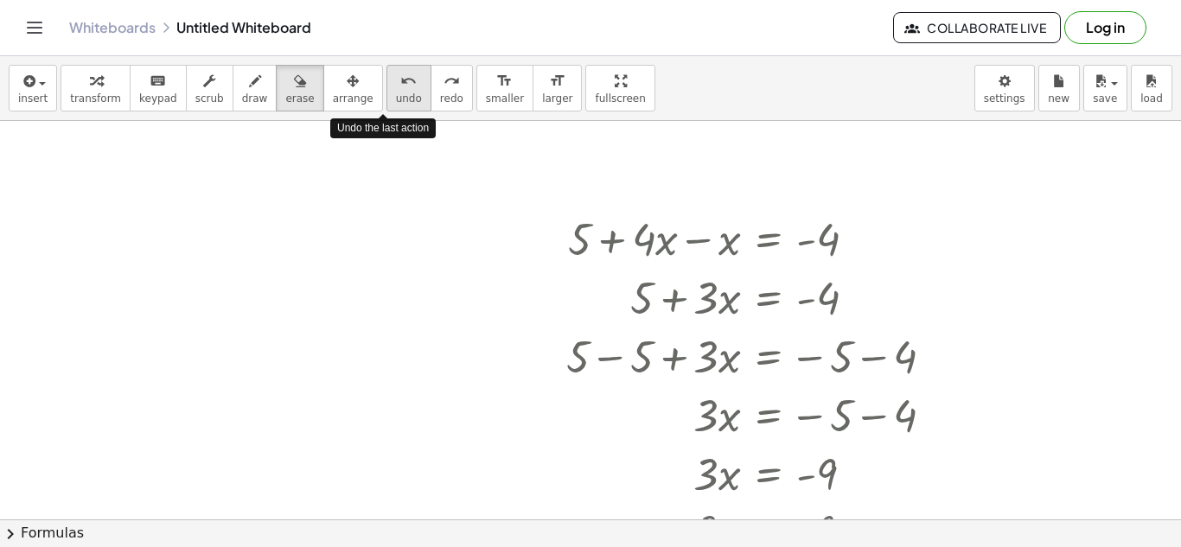
click at [400, 88] on icon "undo" at bounding box center [408, 81] width 16 height 21
drag, startPoint x: 534, startPoint y: 178, endPoint x: 736, endPoint y: 345, distance: 261.6
click at [736, 345] on div at bounding box center [590, 519] width 1181 height 797
click at [396, 99] on span "undo" at bounding box center [409, 99] width 26 height 12
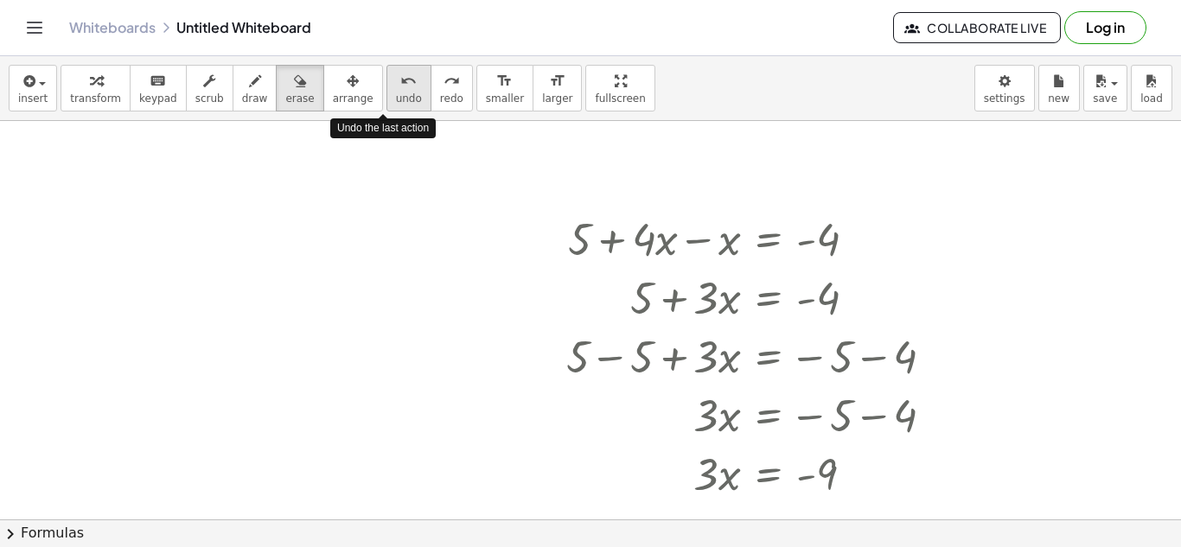
click at [396, 99] on span "undo" at bounding box center [409, 99] width 26 height 12
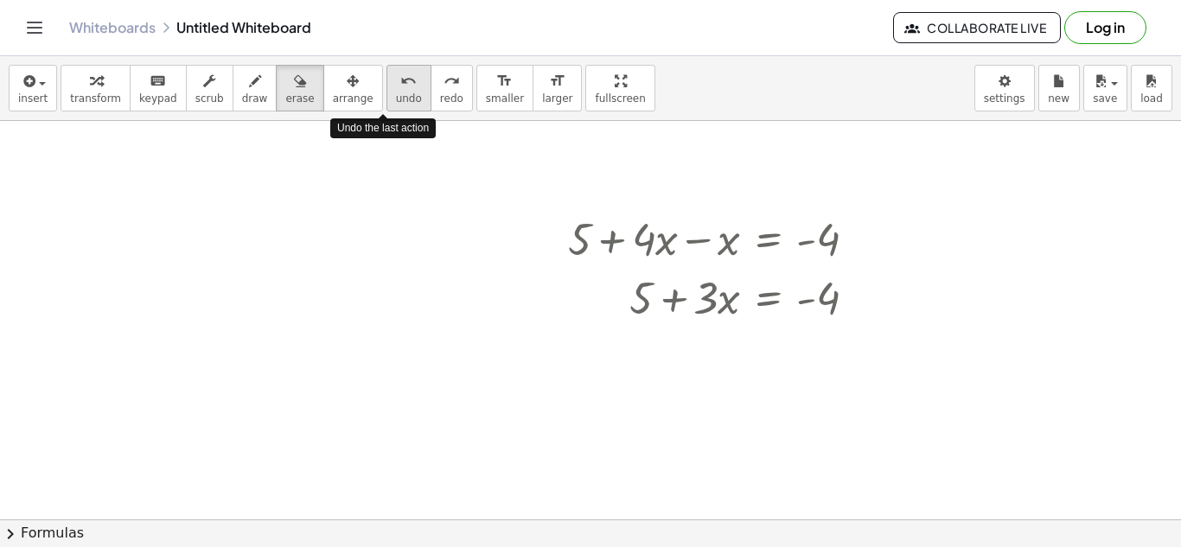
click at [396, 99] on span "undo" at bounding box center [409, 99] width 26 height 12
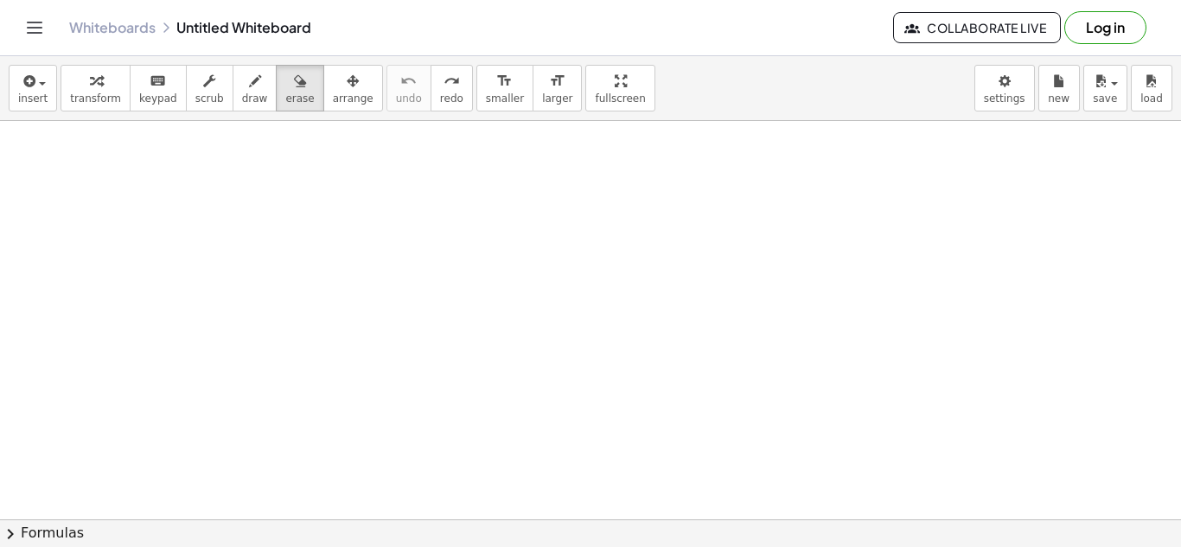
click at [405, 192] on div at bounding box center [590, 519] width 1181 height 797
click at [289, 97] on span "erase" at bounding box center [299, 99] width 29 height 12
click at [139, 97] on span "keypad" at bounding box center [158, 99] width 38 height 12
click at [350, 277] on div at bounding box center [590, 519] width 1181 height 797
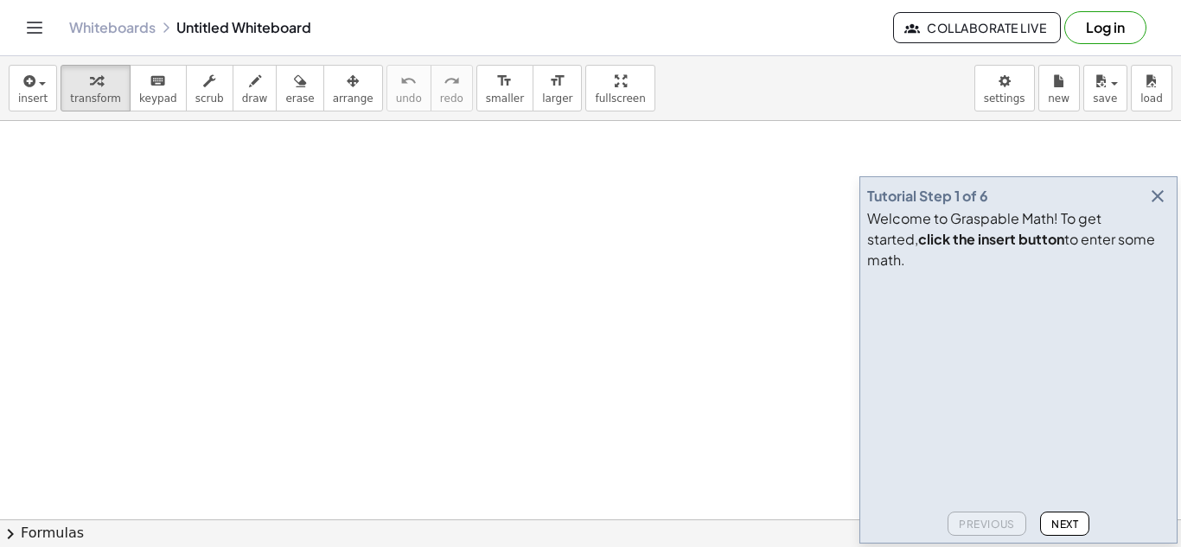
click at [1154, 207] on icon "button" at bounding box center [1157, 196] width 21 height 21
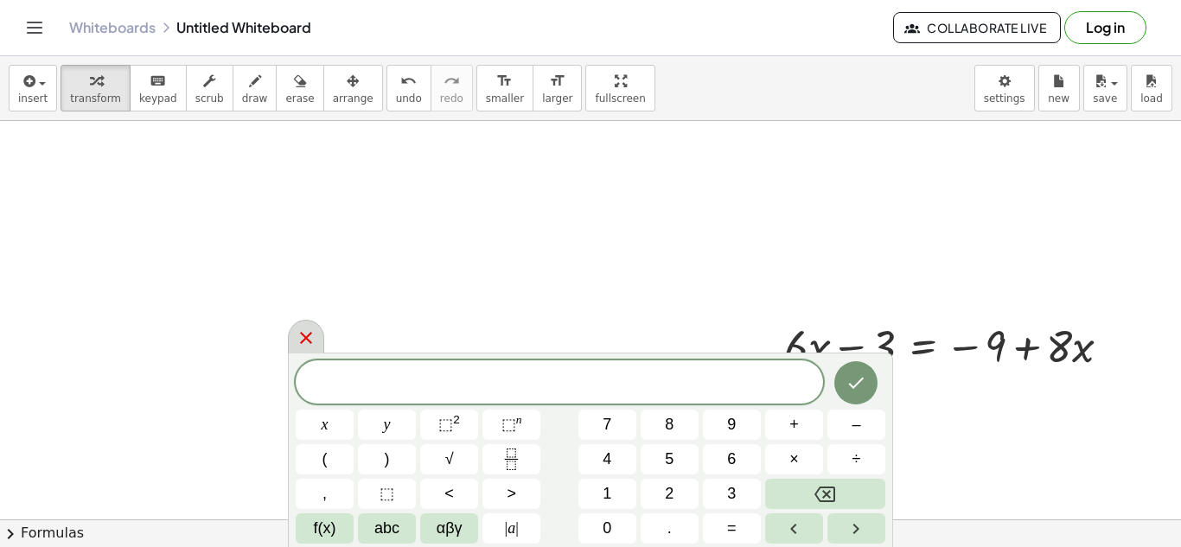
click at [300, 326] on div at bounding box center [306, 337] width 36 height 34
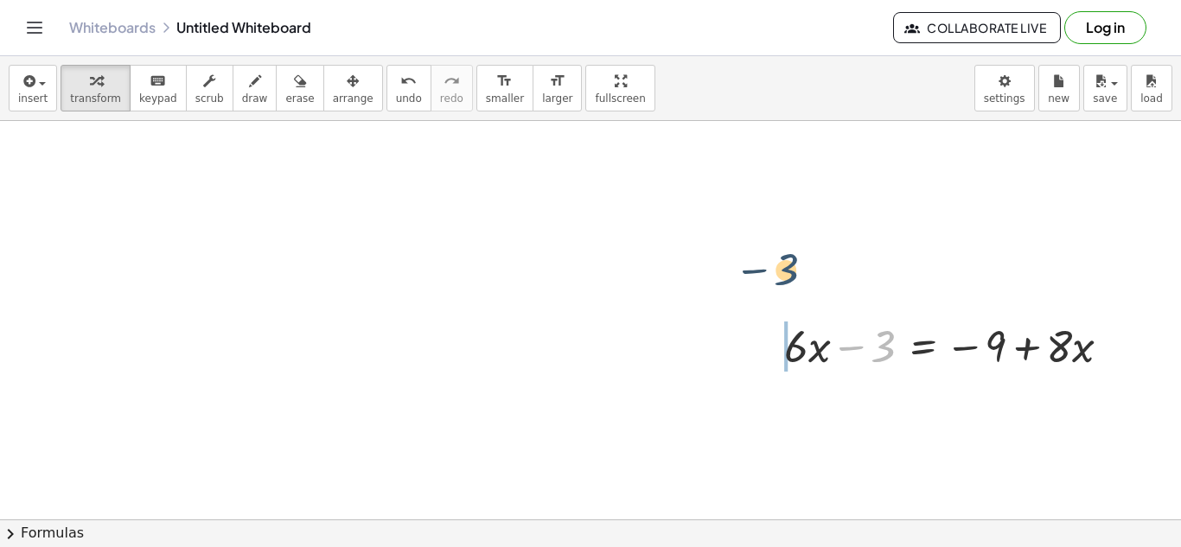
drag, startPoint x: 883, startPoint y: 353, endPoint x: 786, endPoint y: 276, distance: 123.7
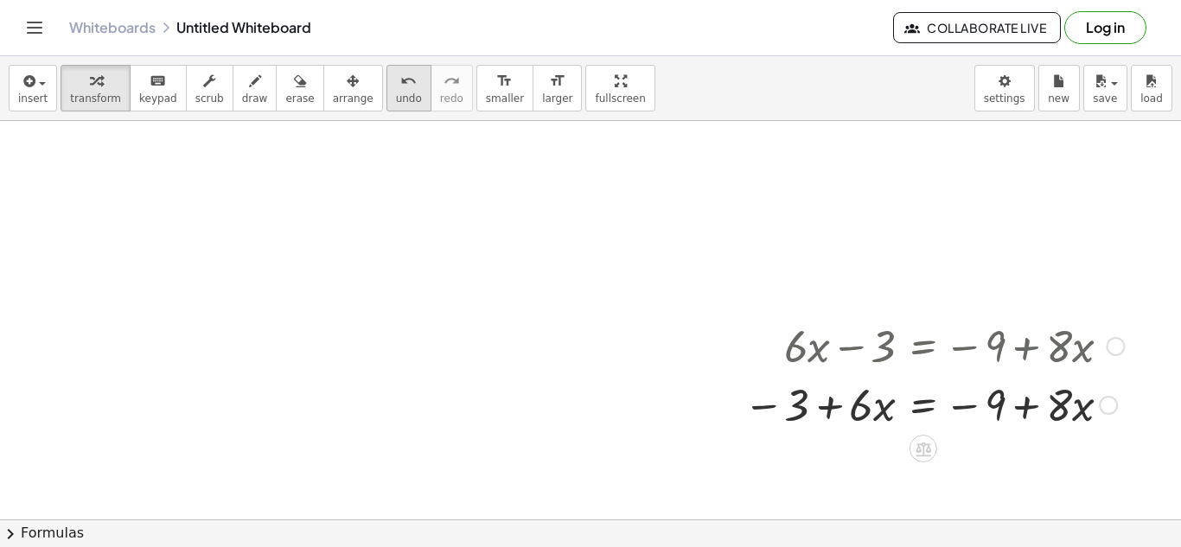
click at [399, 81] on button "undo undo" at bounding box center [408, 88] width 45 height 47
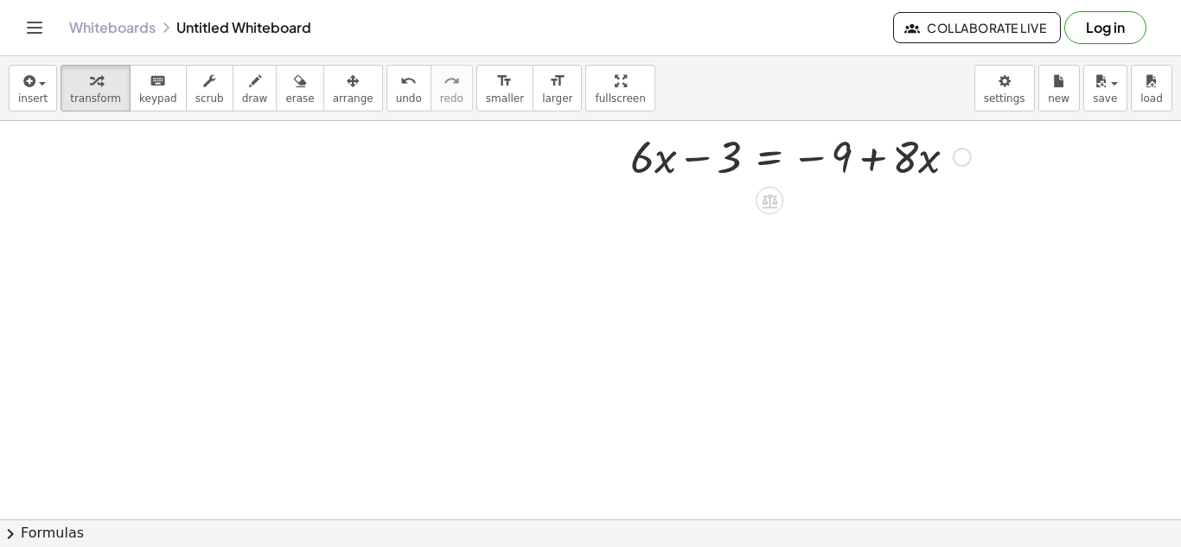
click at [811, 161] on div at bounding box center [801, 155] width 358 height 59
click at [786, 156] on div at bounding box center [801, 155] width 358 height 59
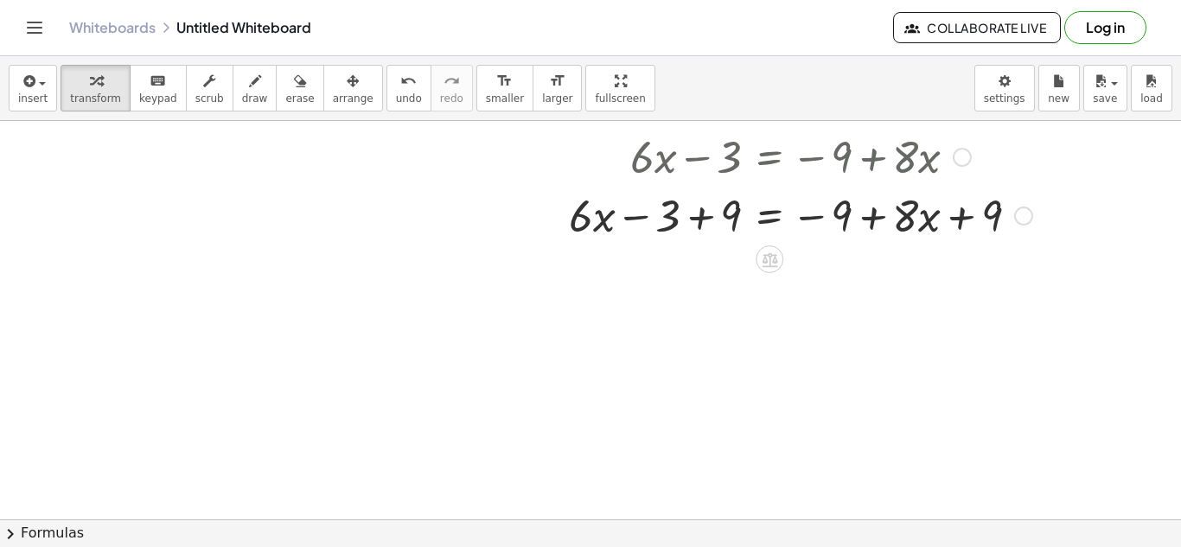
click at [700, 221] on div at bounding box center [800, 214] width 481 height 59
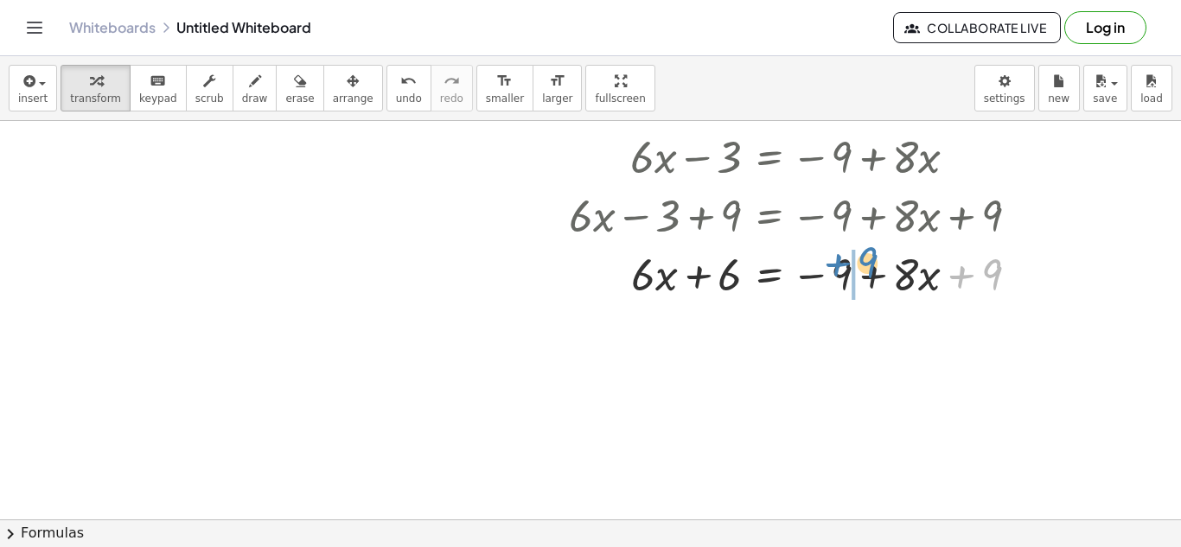
drag, startPoint x: 991, startPoint y: 275, endPoint x: 867, endPoint y: 264, distance: 124.1
click at [867, 264] on div at bounding box center [800, 273] width 481 height 59
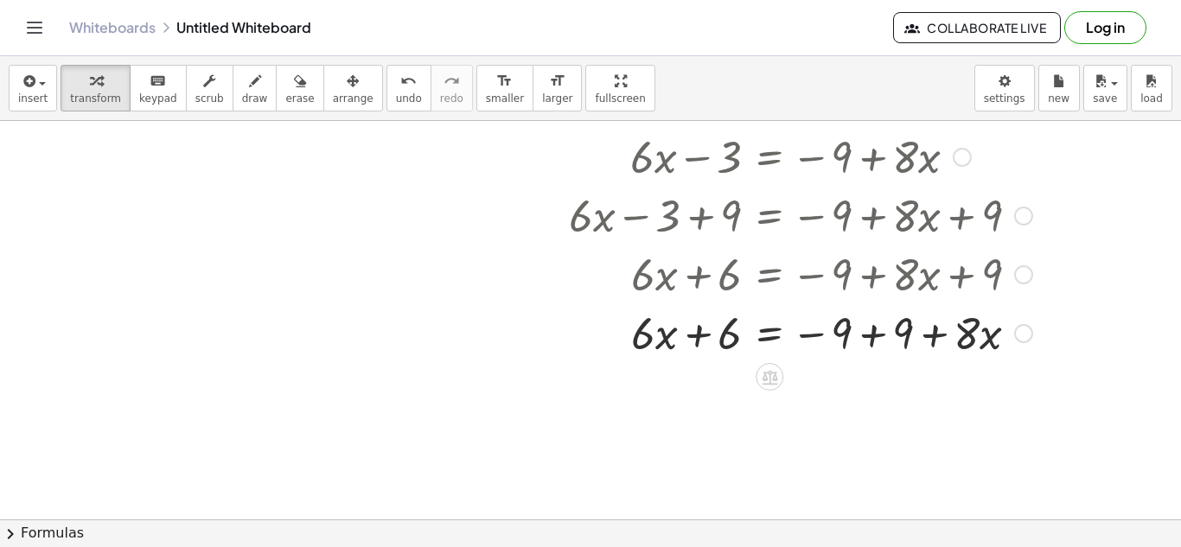
click at [875, 332] on div at bounding box center [800, 332] width 481 height 59
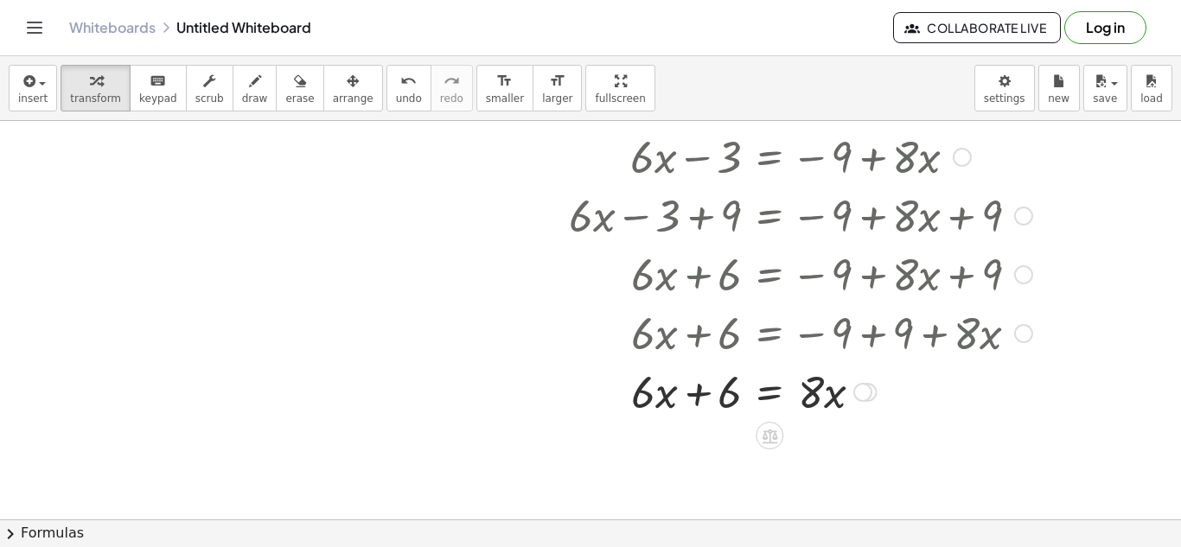
click at [776, 395] on div at bounding box center [800, 390] width 481 height 59
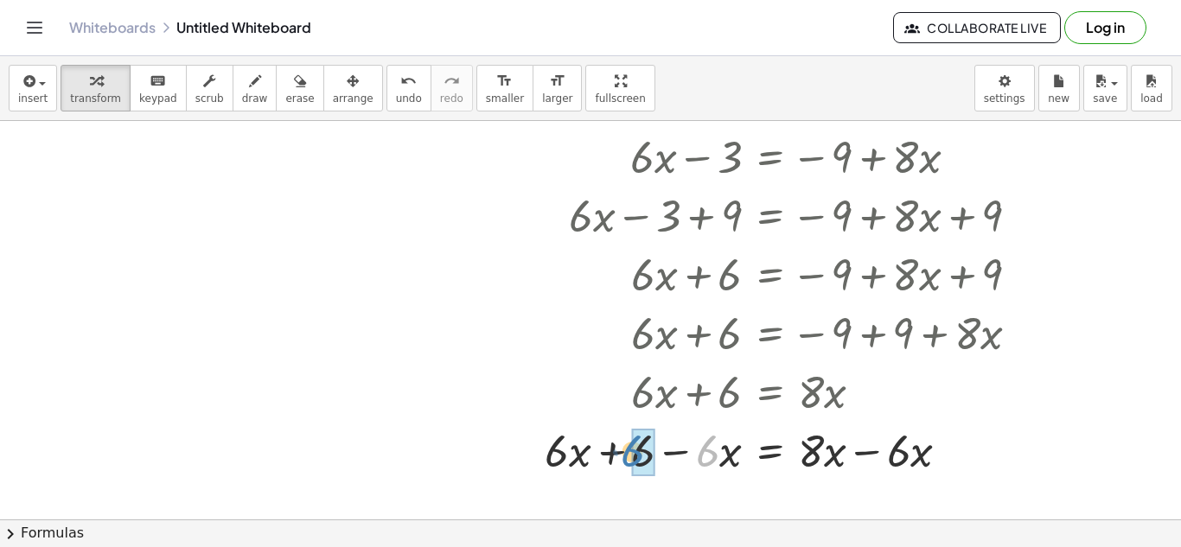
drag, startPoint x: 715, startPoint y: 450, endPoint x: 635, endPoint y: 450, distance: 79.5
click at [400, 80] on icon "undo" at bounding box center [408, 81] width 16 height 21
drag, startPoint x: 713, startPoint y: 456, endPoint x: 600, endPoint y: 454, distance: 113.3
click at [600, 454] on div at bounding box center [788, 449] width 505 height 59
click at [616, 449] on div at bounding box center [788, 449] width 505 height 59
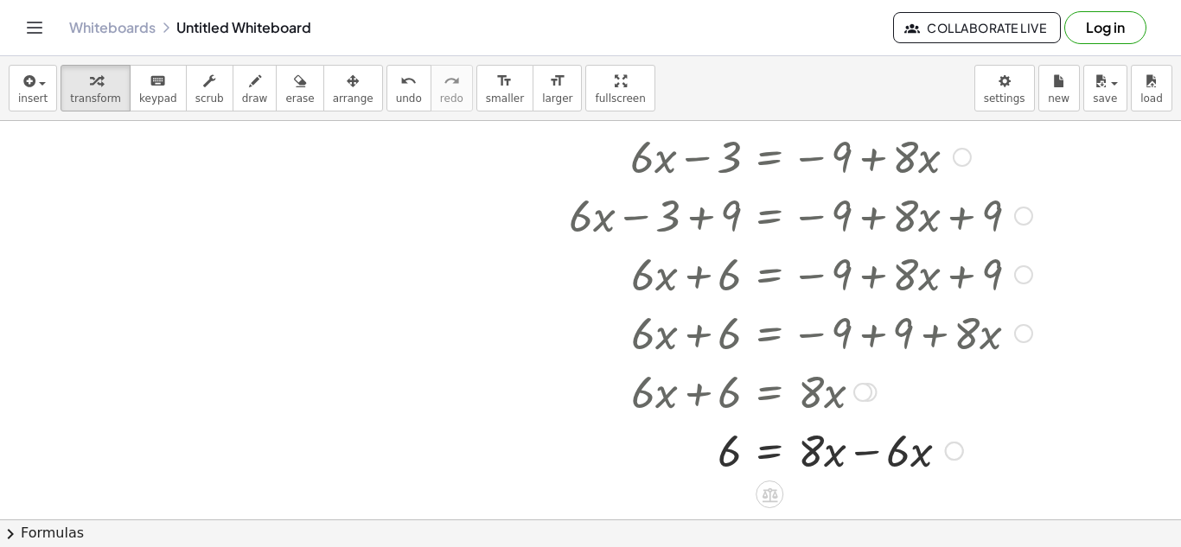
click at [878, 450] on div at bounding box center [800, 449] width 481 height 59
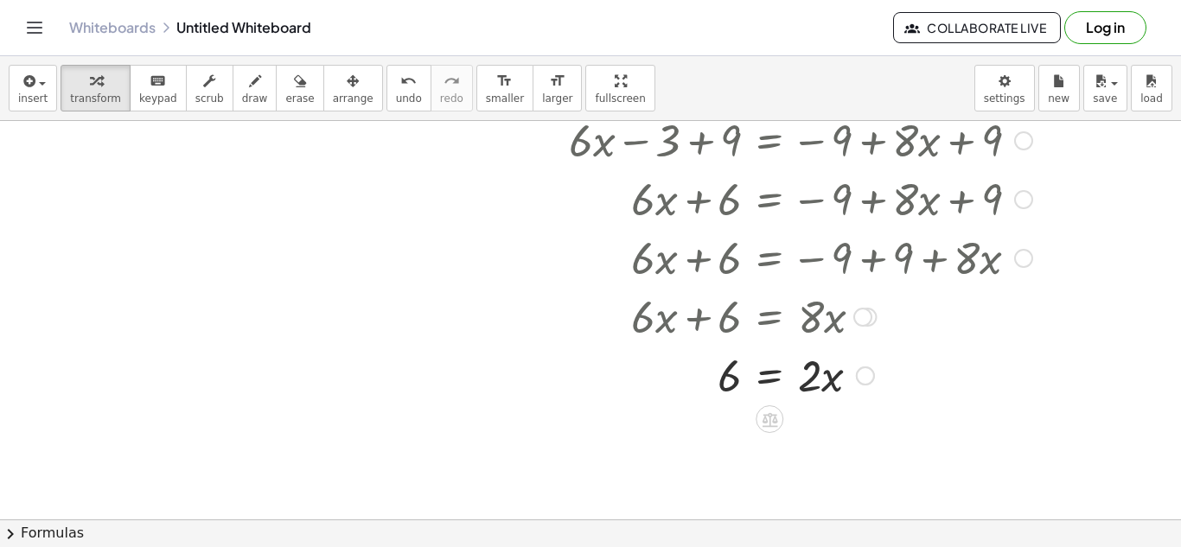
scroll to position [271, 0]
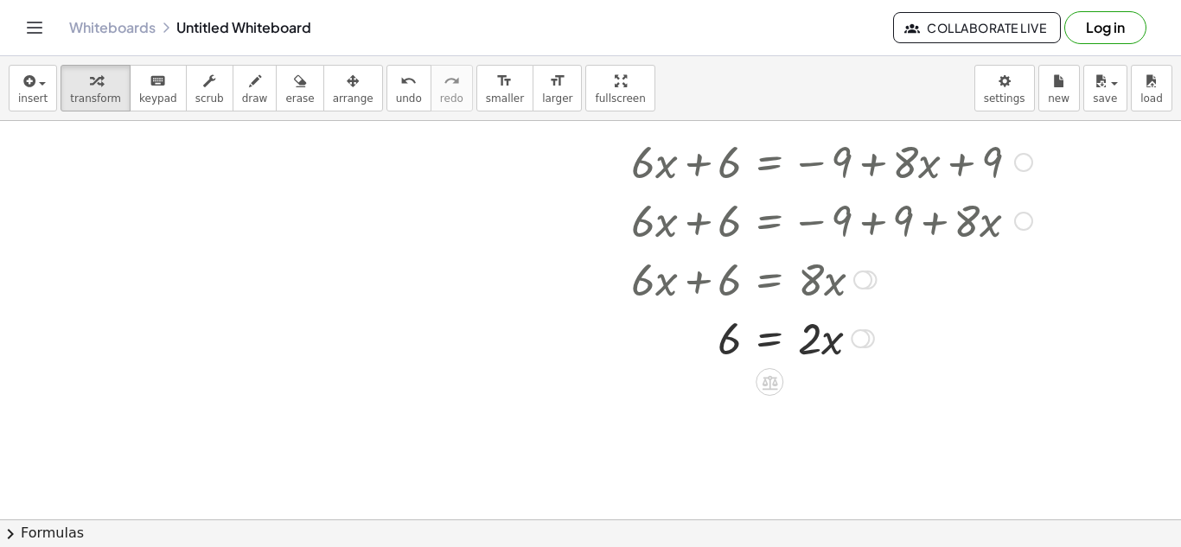
click at [770, 339] on div at bounding box center [800, 337] width 481 height 59
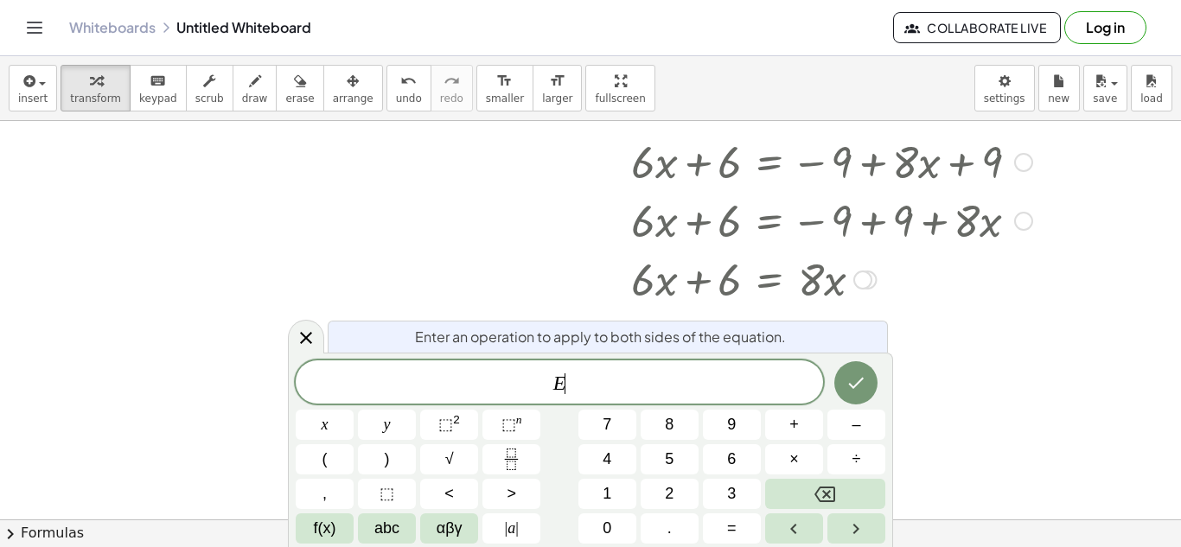
scroll to position [12, 0]
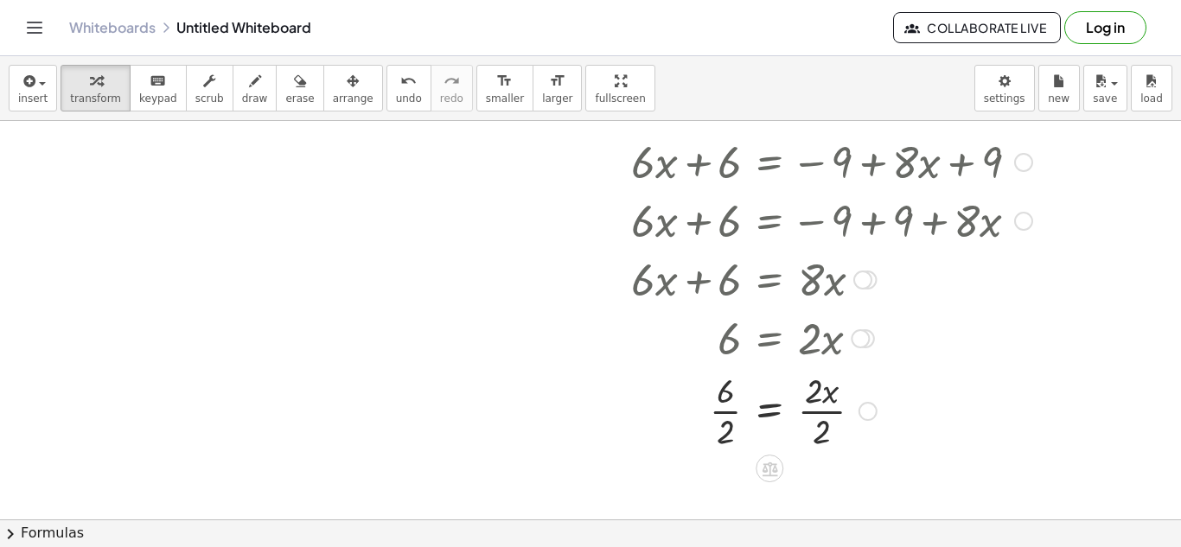
click at [725, 397] on div at bounding box center [800, 410] width 481 height 86
click at [726, 414] on div at bounding box center [800, 410] width 481 height 86
click at [819, 408] on div at bounding box center [800, 410] width 481 height 86
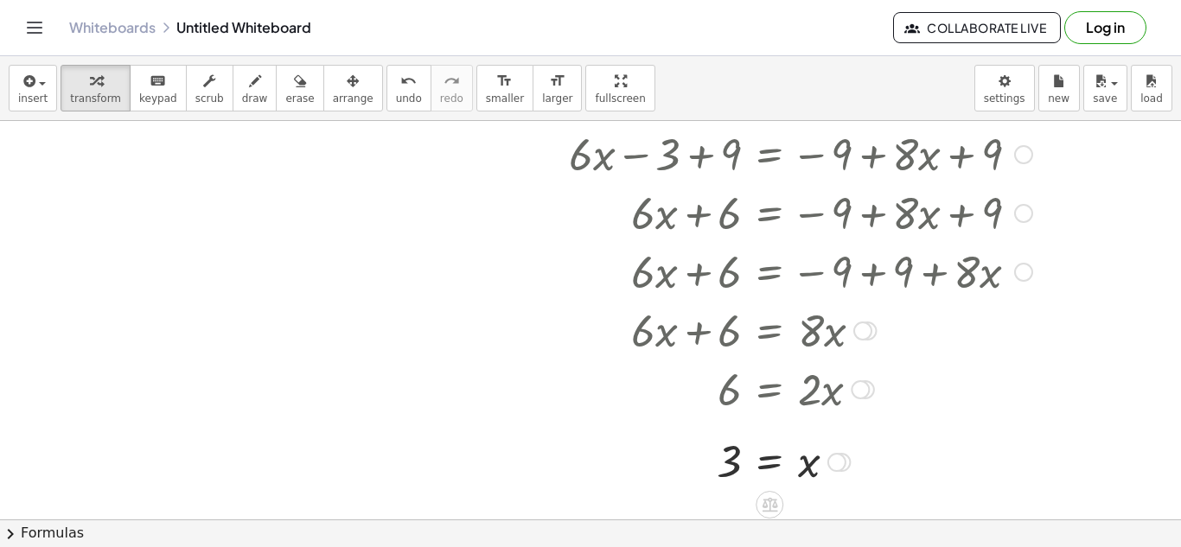
scroll to position [222, 0]
click at [399, 89] on button "undo undo" at bounding box center [408, 88] width 45 height 47
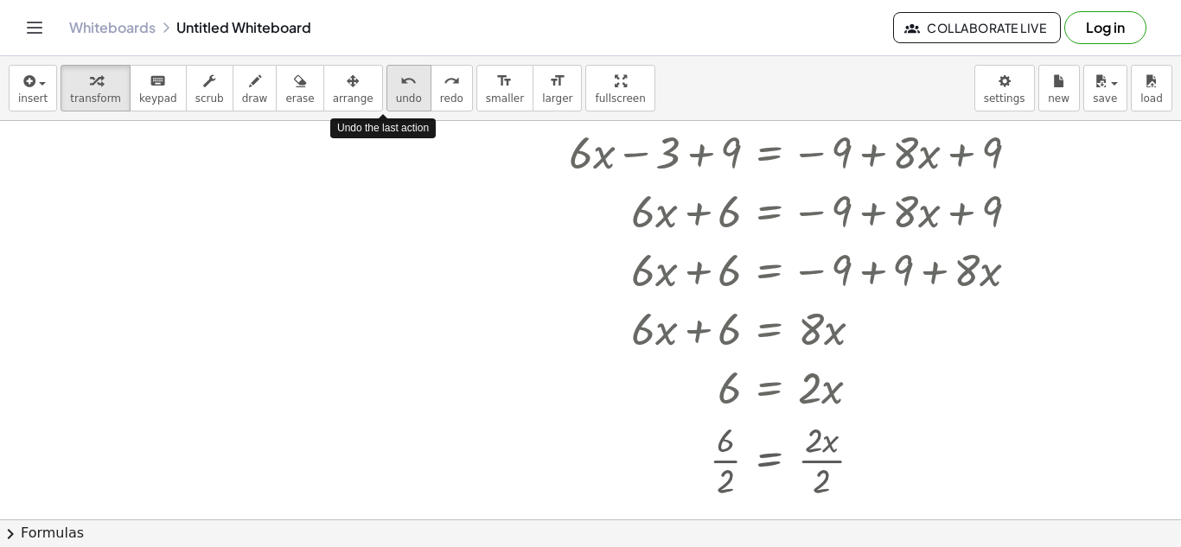
click at [399, 89] on button "undo undo" at bounding box center [408, 88] width 45 height 47
click at [399, 88] on button "undo undo" at bounding box center [408, 88] width 45 height 47
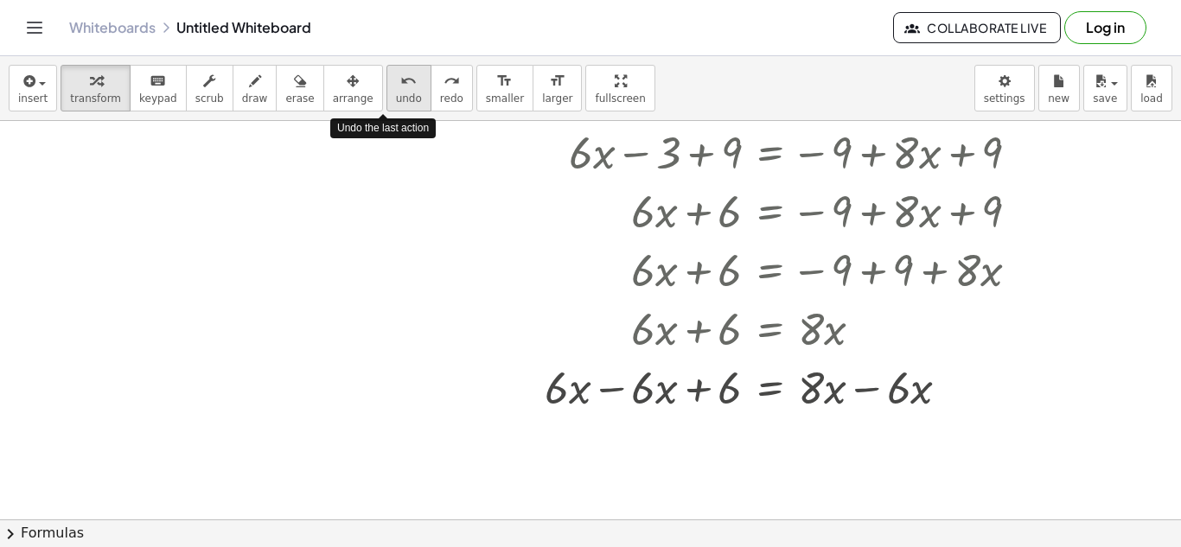
click at [399, 88] on button "undo undo" at bounding box center [408, 88] width 45 height 47
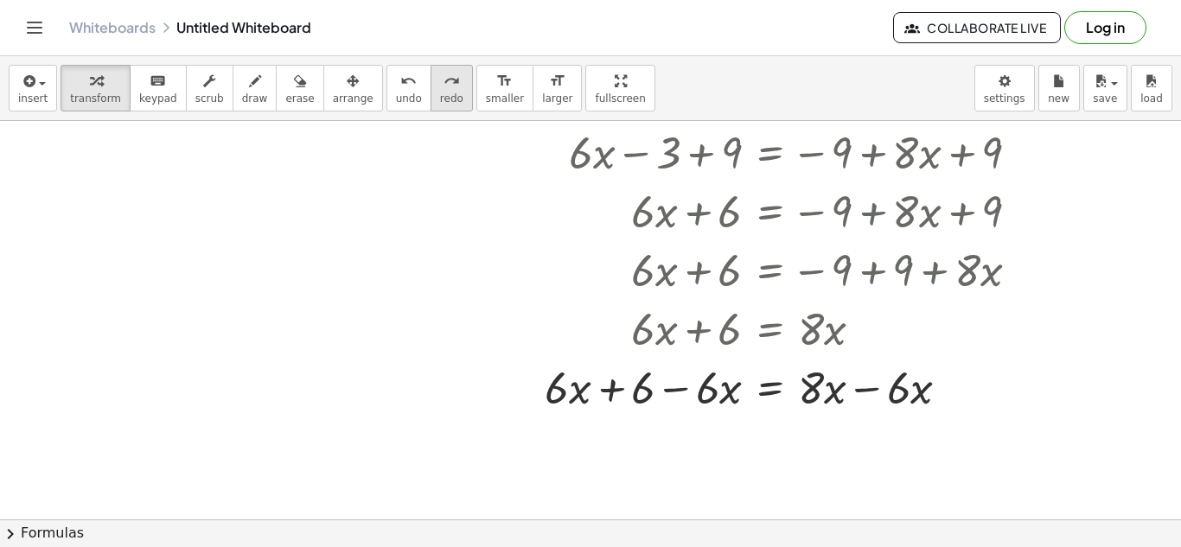
click at [444, 85] on icon "redo" at bounding box center [452, 81] width 16 height 21
click at [856, 389] on div at bounding box center [788, 386] width 505 height 59
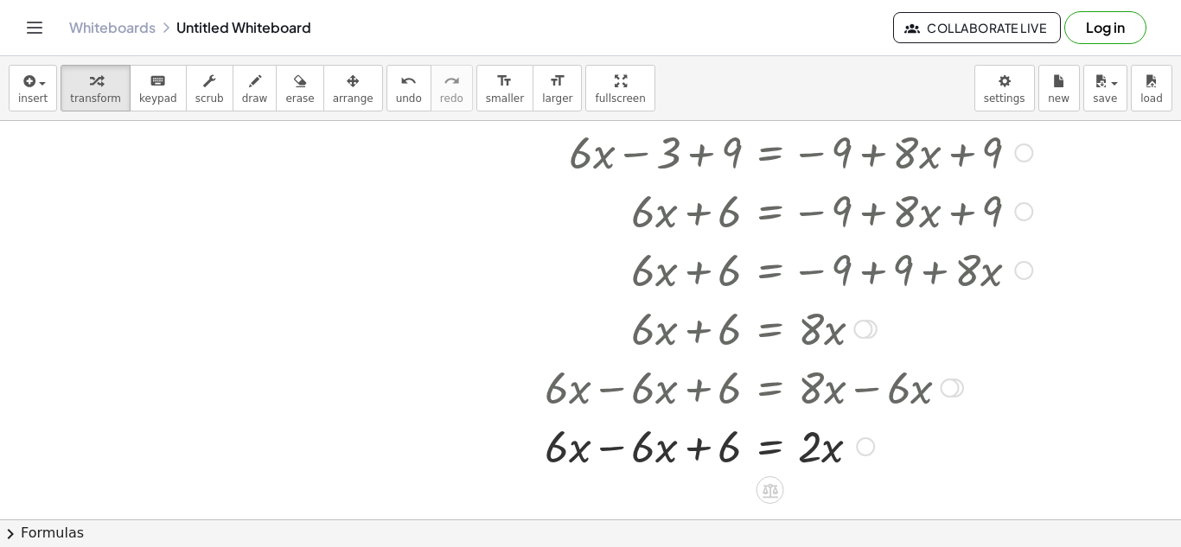
click at [622, 449] on div at bounding box center [788, 445] width 505 height 59
click at [765, 452] on div at bounding box center [788, 445] width 505 height 59
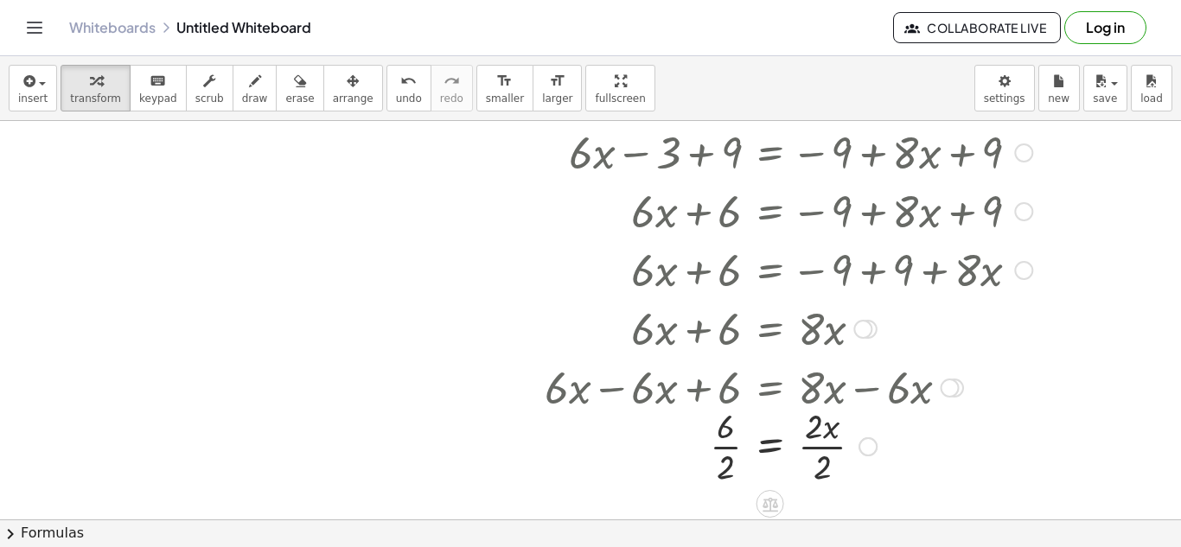
scroll to position [249, 0]
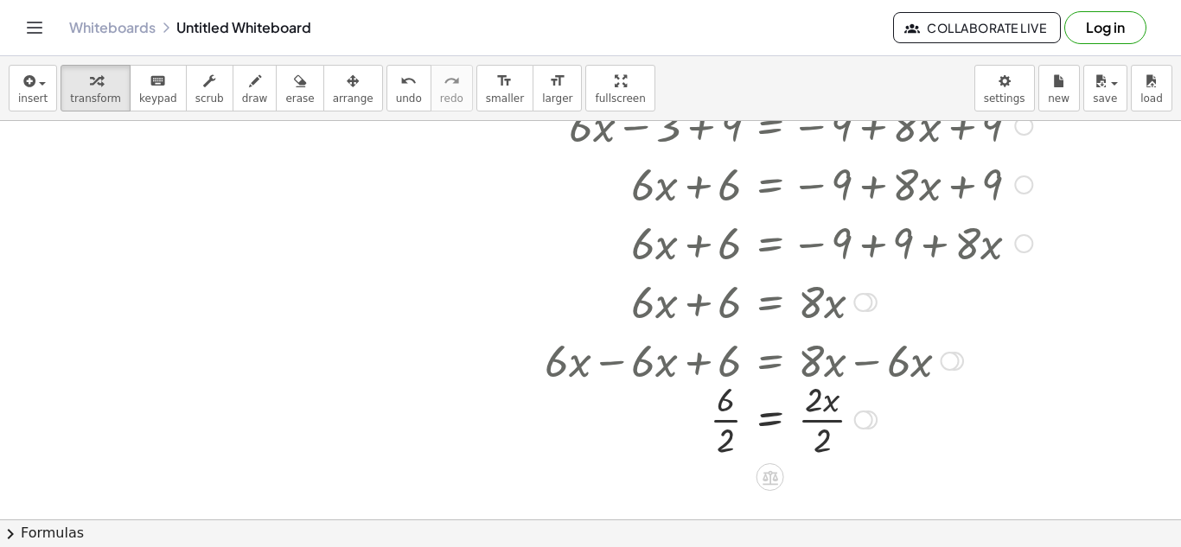
click at [729, 419] on div at bounding box center [788, 418] width 505 height 86
click at [831, 421] on div at bounding box center [788, 418] width 505 height 86
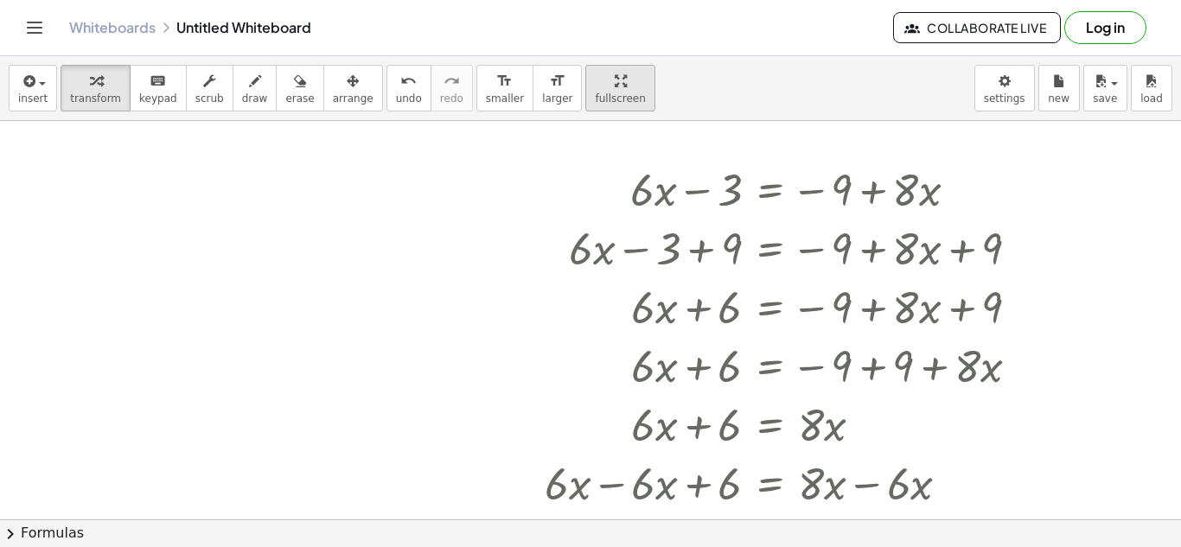
click at [575, 156] on div "insert select one: Math Expression Function Text Youtube Video Graphing Geometr…" at bounding box center [590, 301] width 1181 height 491
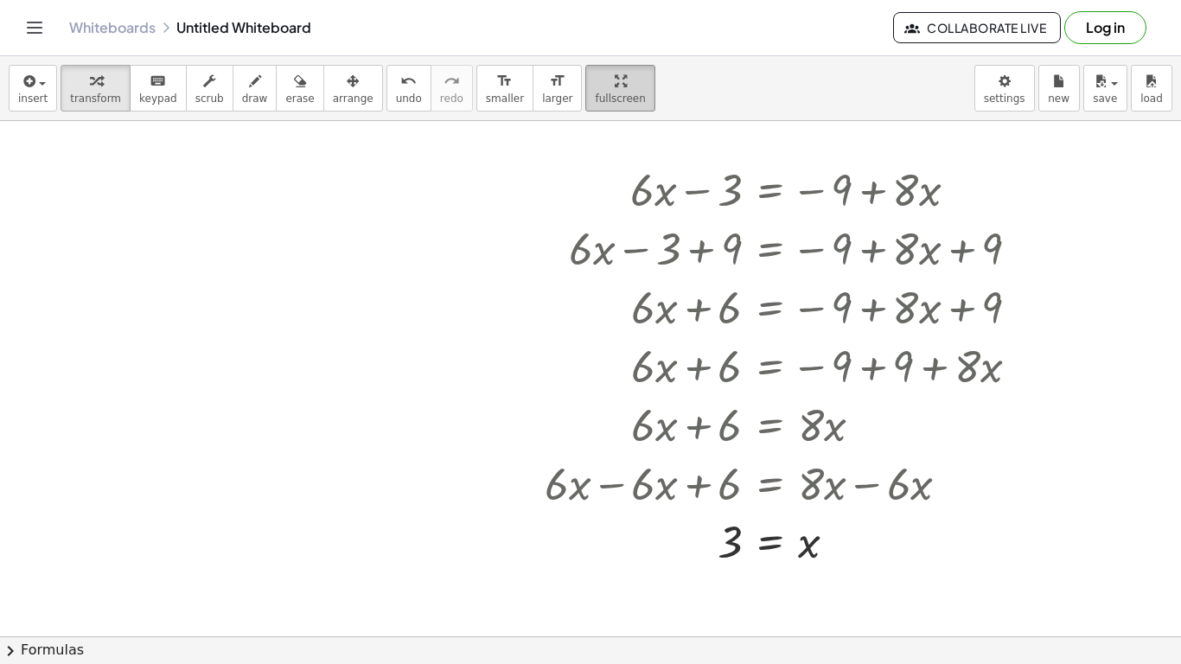
click at [615, 71] on icon "button" at bounding box center [621, 81] width 12 height 21
